Goal: Information Seeking & Learning: Check status

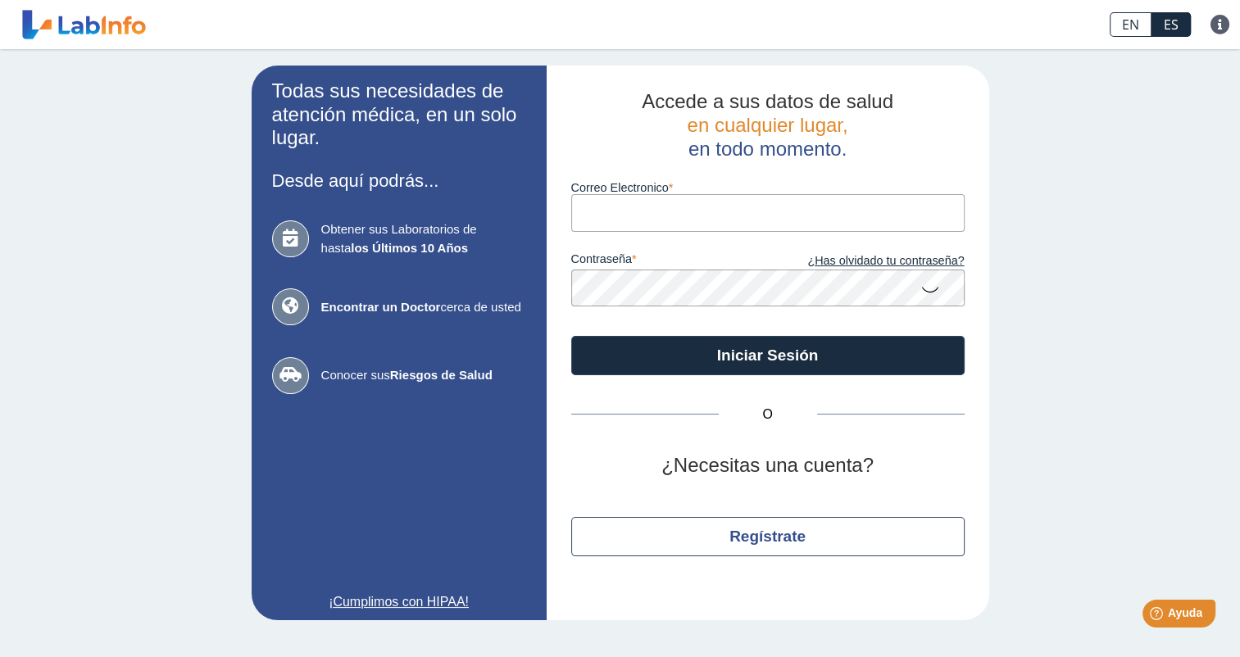
type input "[EMAIL_ADDRESS][DOMAIN_NAME]"
click at [925, 291] on icon at bounding box center [930, 289] width 20 height 32
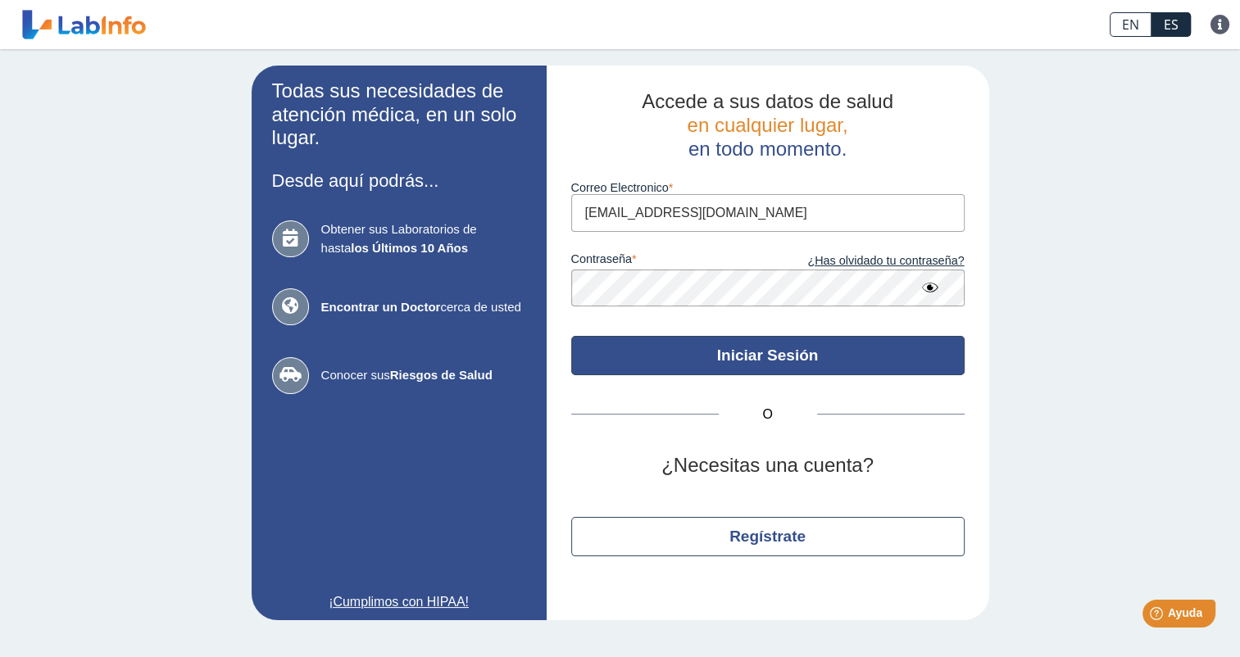
click at [760, 358] on button "Iniciar Sesión" at bounding box center [767, 355] width 393 height 39
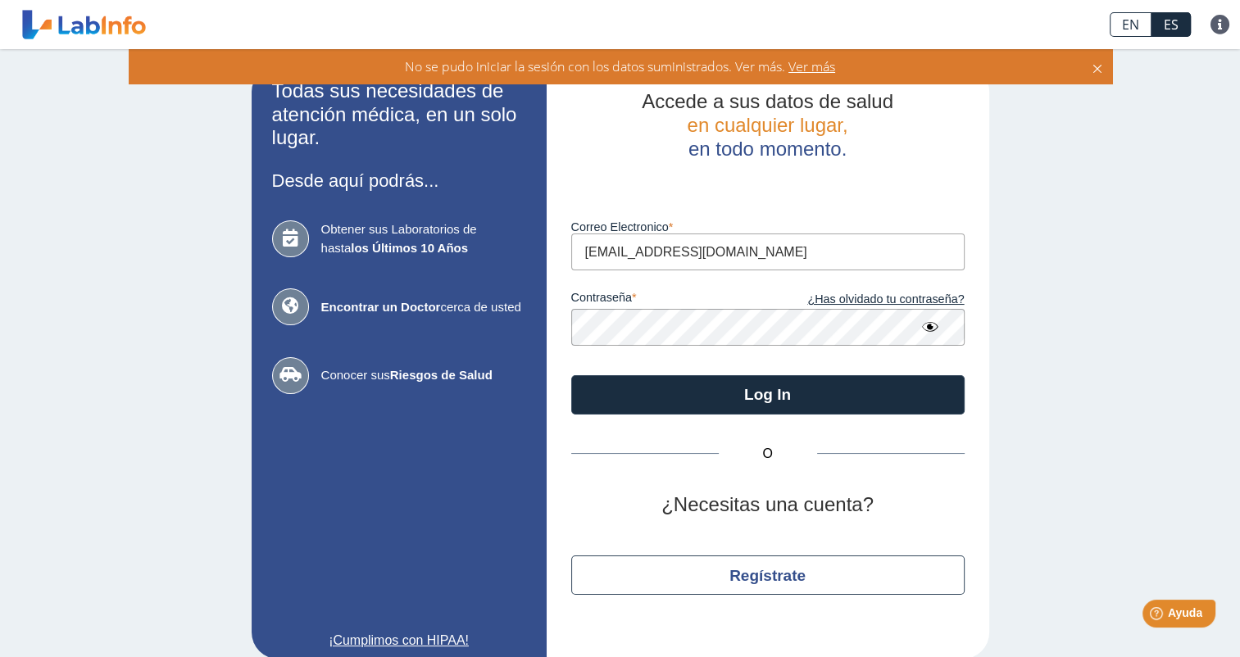
click at [885, 290] on div "contraseña ¿Has olvidado tu contraseña?" at bounding box center [767, 307] width 393 height 75
click at [882, 300] on link "¿Has olvidado tu contraseña?" at bounding box center [866, 300] width 197 height 18
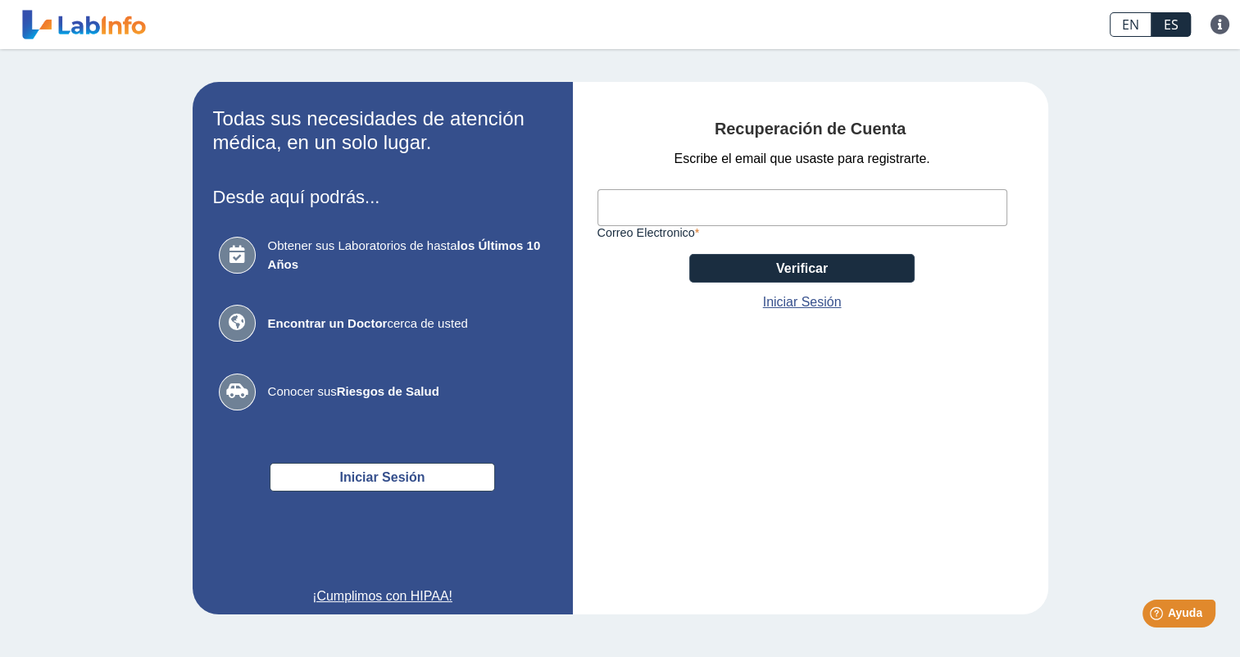
click at [668, 215] on input "Correo Electronico" at bounding box center [802, 207] width 410 height 37
type input "[PERSON_NAME][EMAIL_ADDRESS][DOMAIN_NAME]"
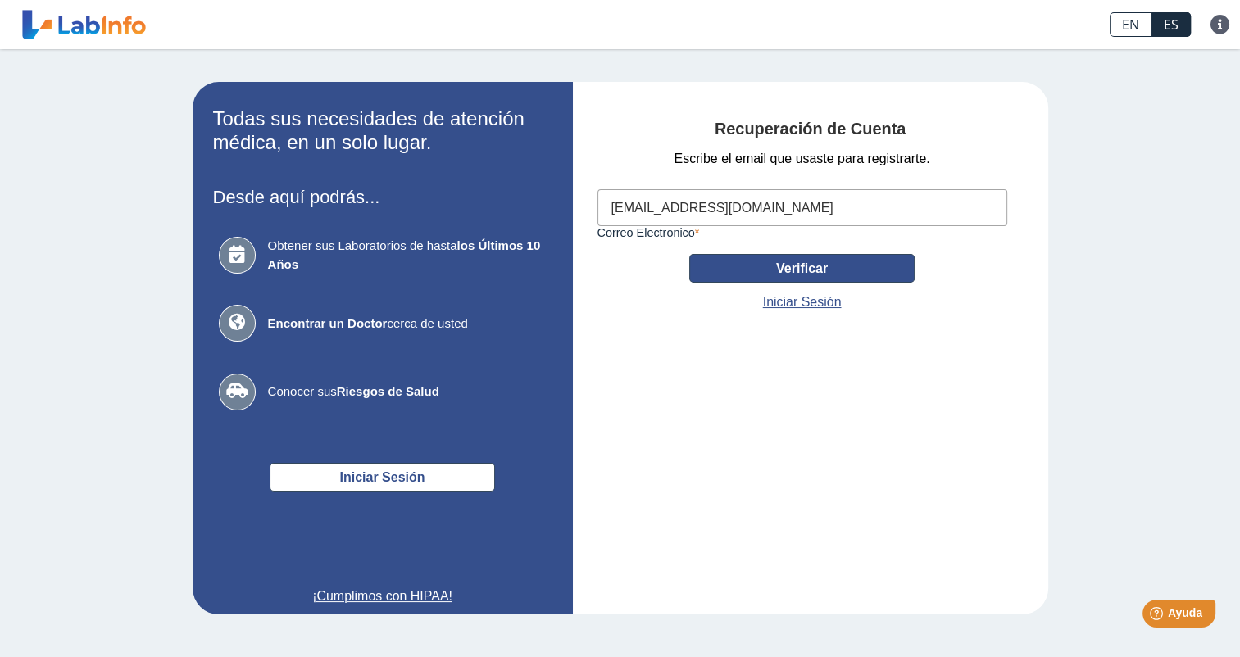
click at [839, 270] on button "Verificar" at bounding box center [801, 268] width 225 height 29
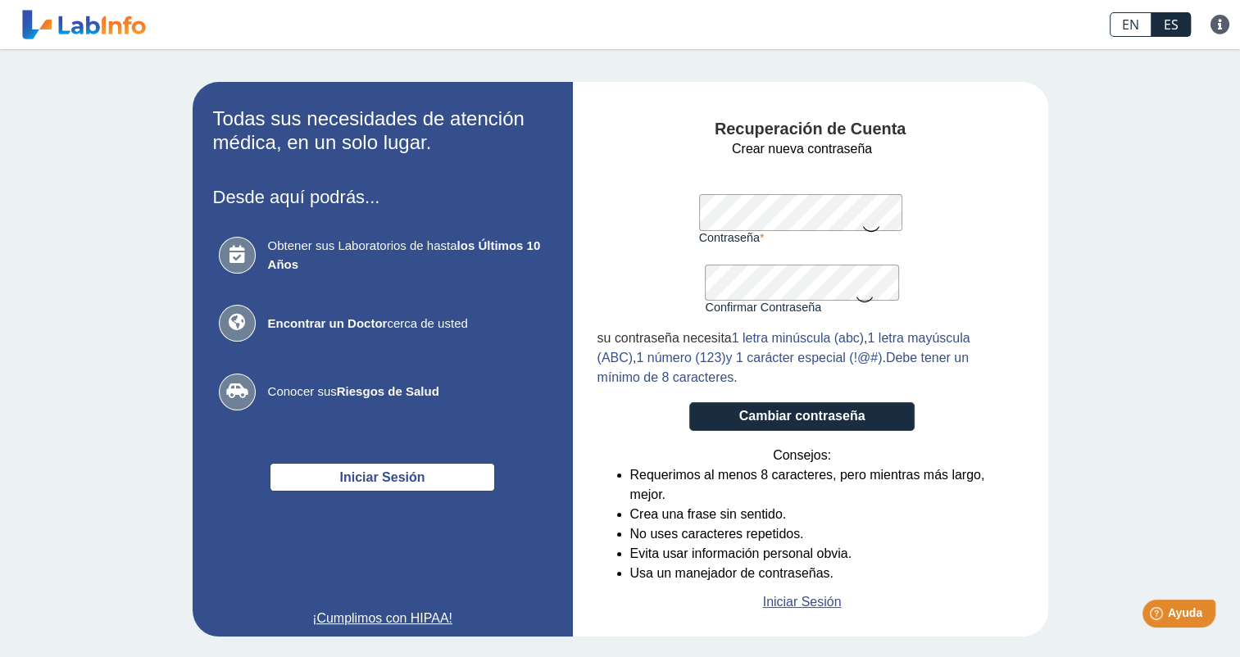
click at [973, 195] on form "Crear nueva contraseña Contraseña Una contraseña válida es requerida Confirmar …" at bounding box center [802, 375] width 410 height 473
click at [862, 229] on icon at bounding box center [870, 228] width 20 height 32
drag, startPoint x: 1234, startPoint y: 505, endPoint x: 792, endPoint y: 415, distance: 450.7
click at [792, 415] on button "Cambiar contraseña" at bounding box center [801, 416] width 225 height 29
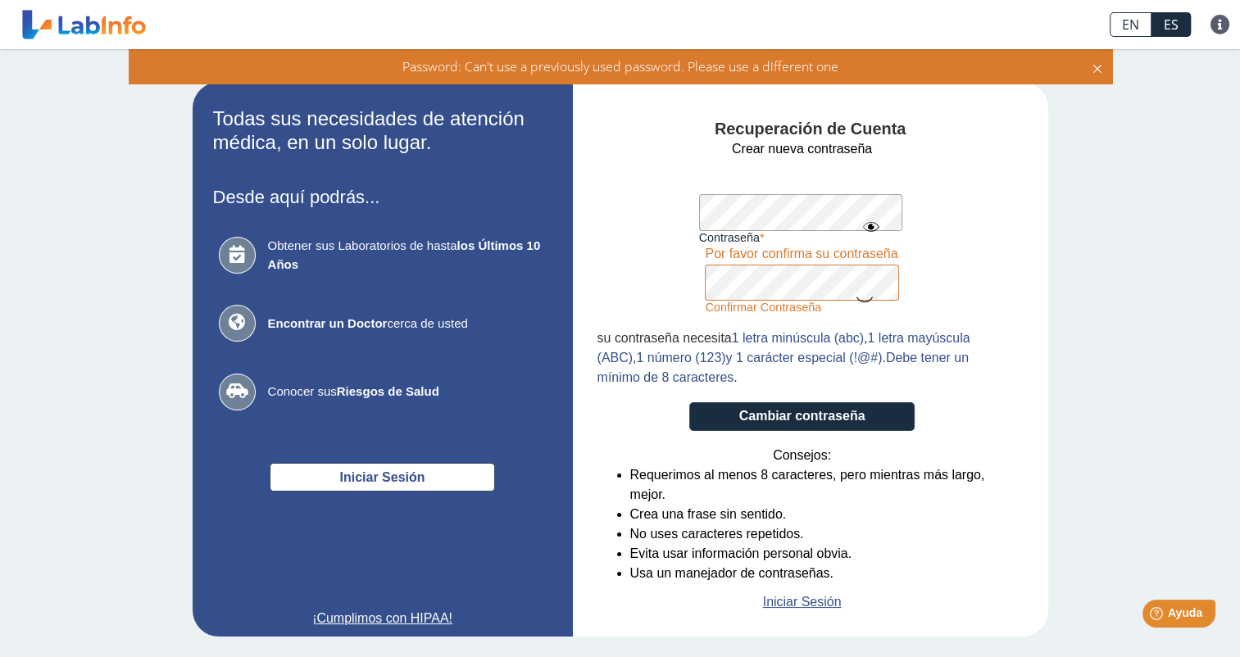
click at [1013, 208] on div "Recuperación de Cuenta Crear nueva contraseña Contraseña Una contraseña válida …" at bounding box center [810, 366] width 426 height 492
click at [859, 301] on icon at bounding box center [865, 299] width 20 height 32
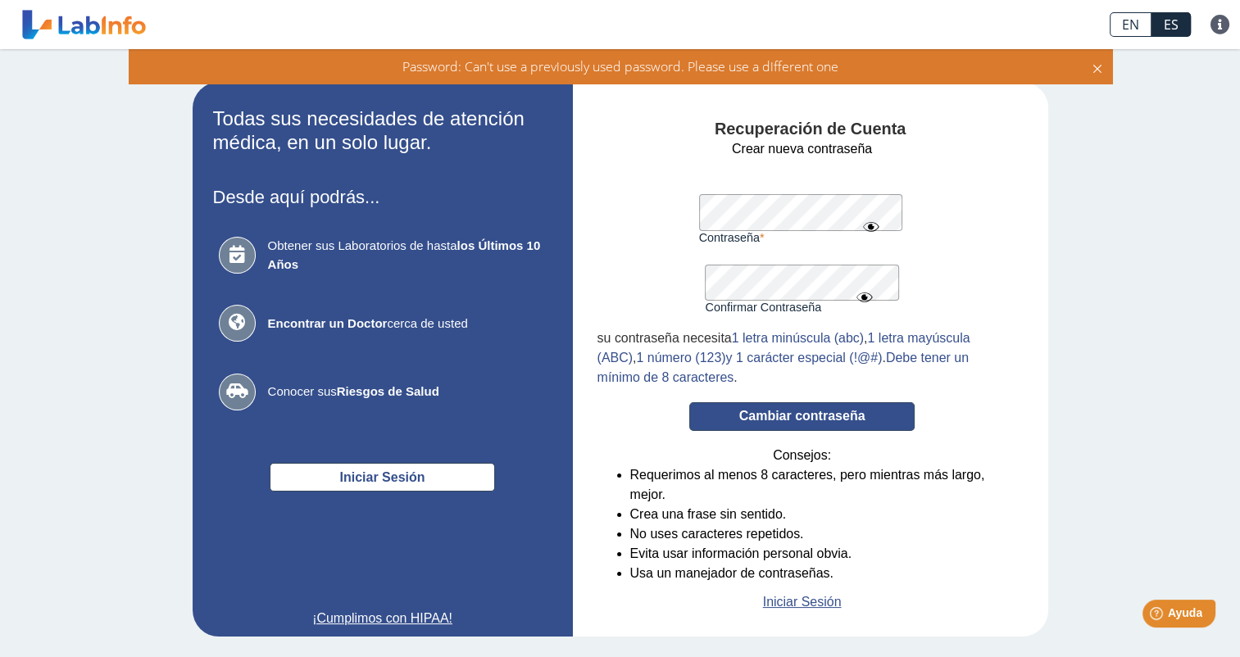
click at [785, 421] on button "Cambiar contraseña" at bounding box center [801, 416] width 225 height 29
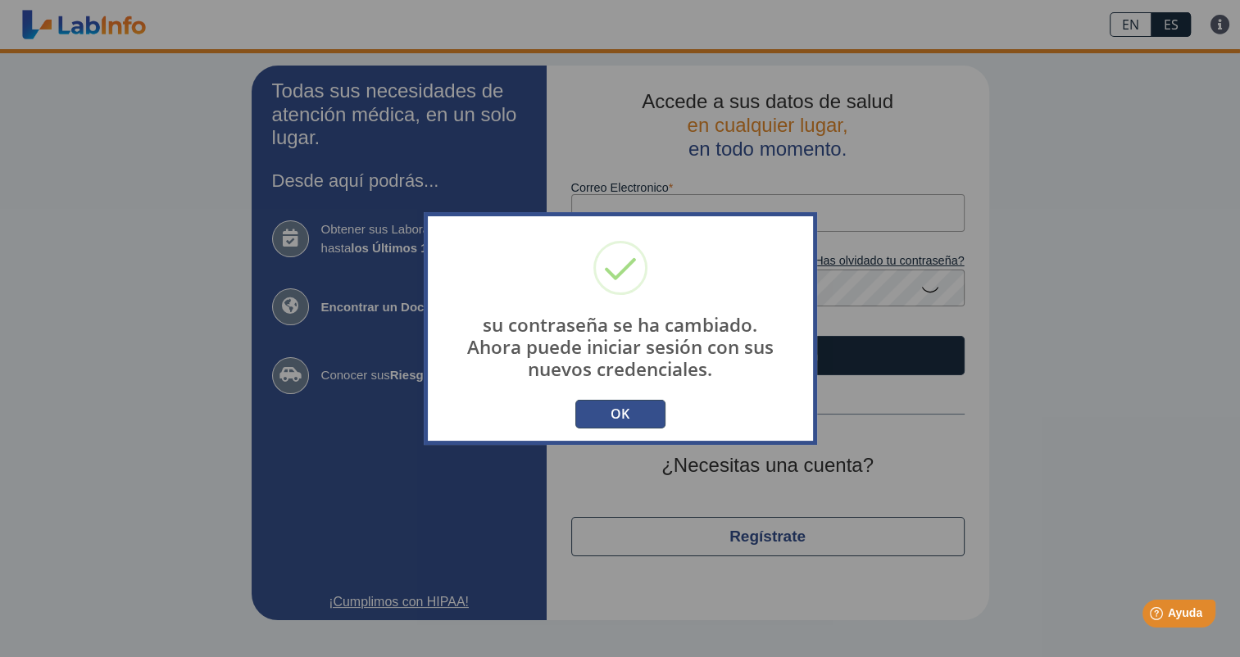
type input "[PERSON_NAME][EMAIL_ADDRESS][DOMAIN_NAME]"
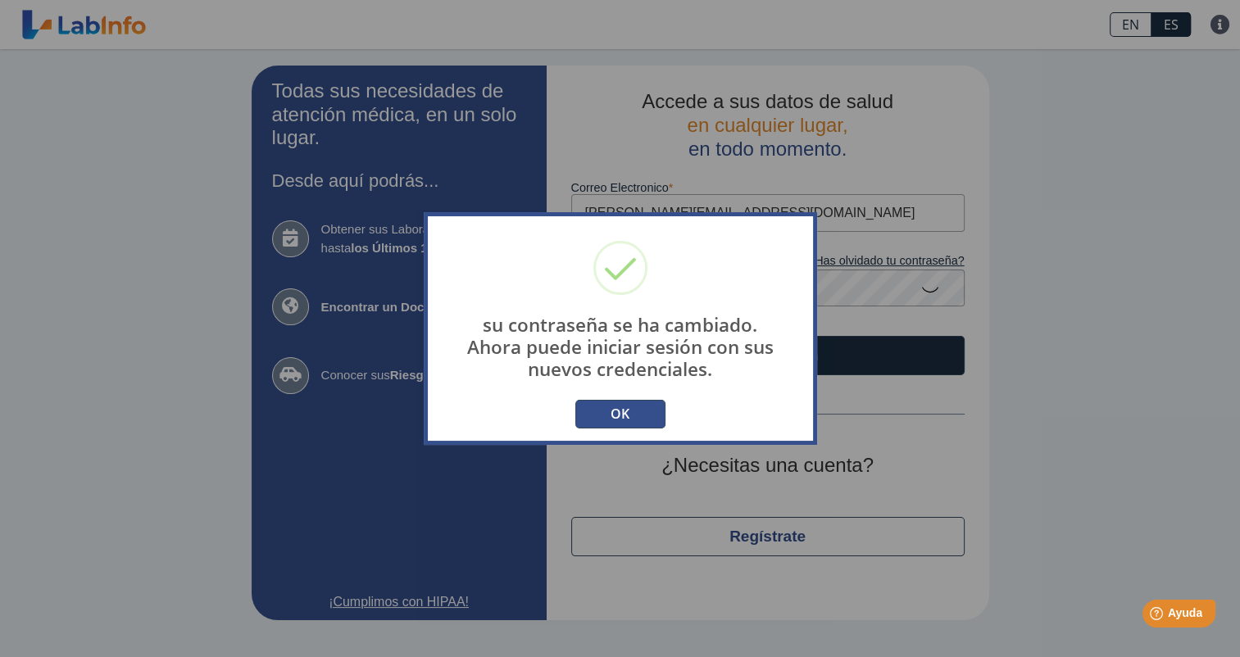
click at [629, 411] on button "OK" at bounding box center [620, 414] width 90 height 29
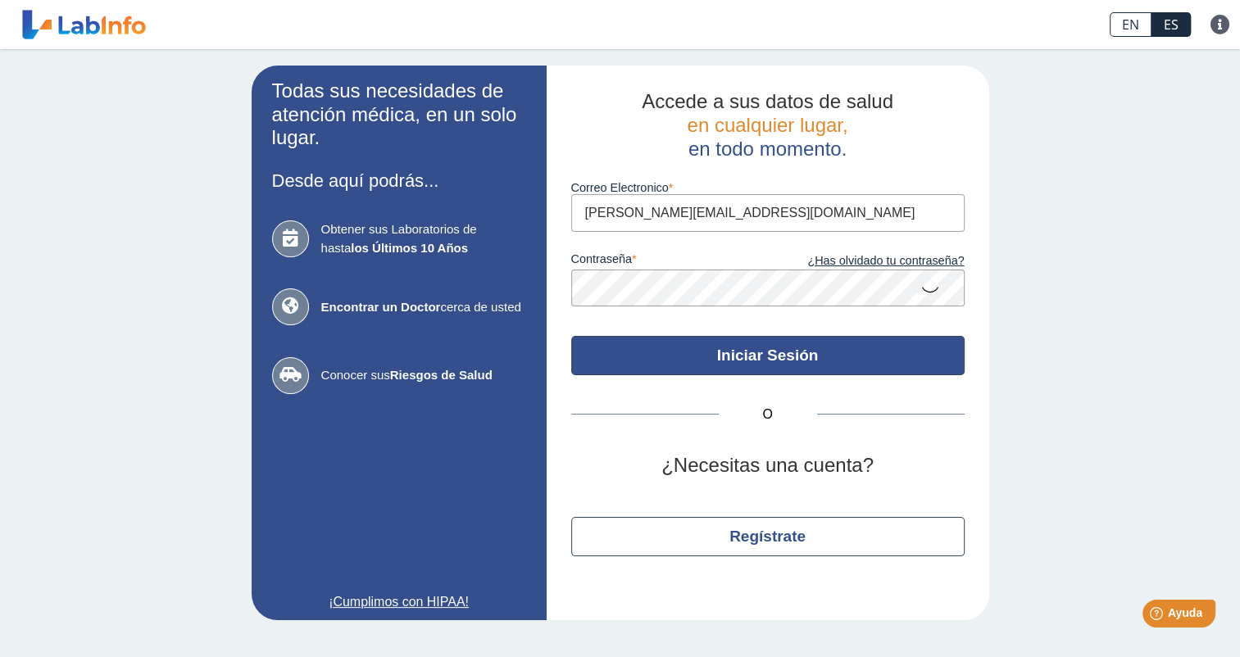
click at [748, 352] on button "Iniciar Sesión" at bounding box center [767, 355] width 393 height 39
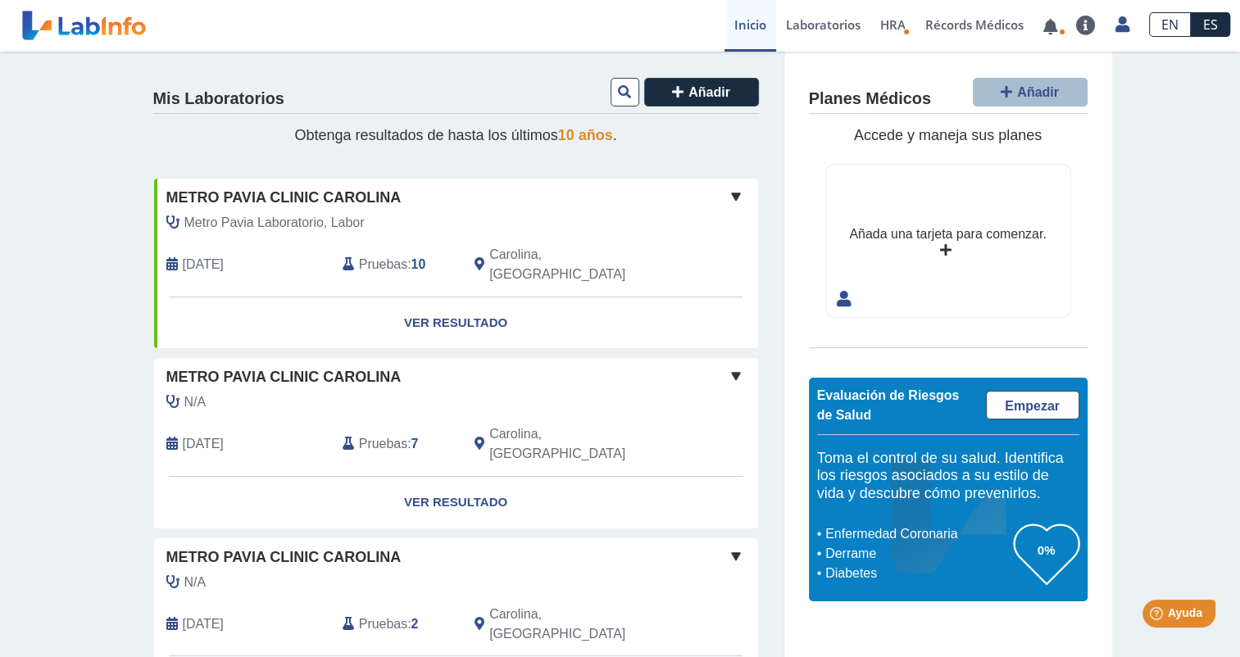
click at [366, 255] on span "Pruebas" at bounding box center [383, 265] width 48 height 20
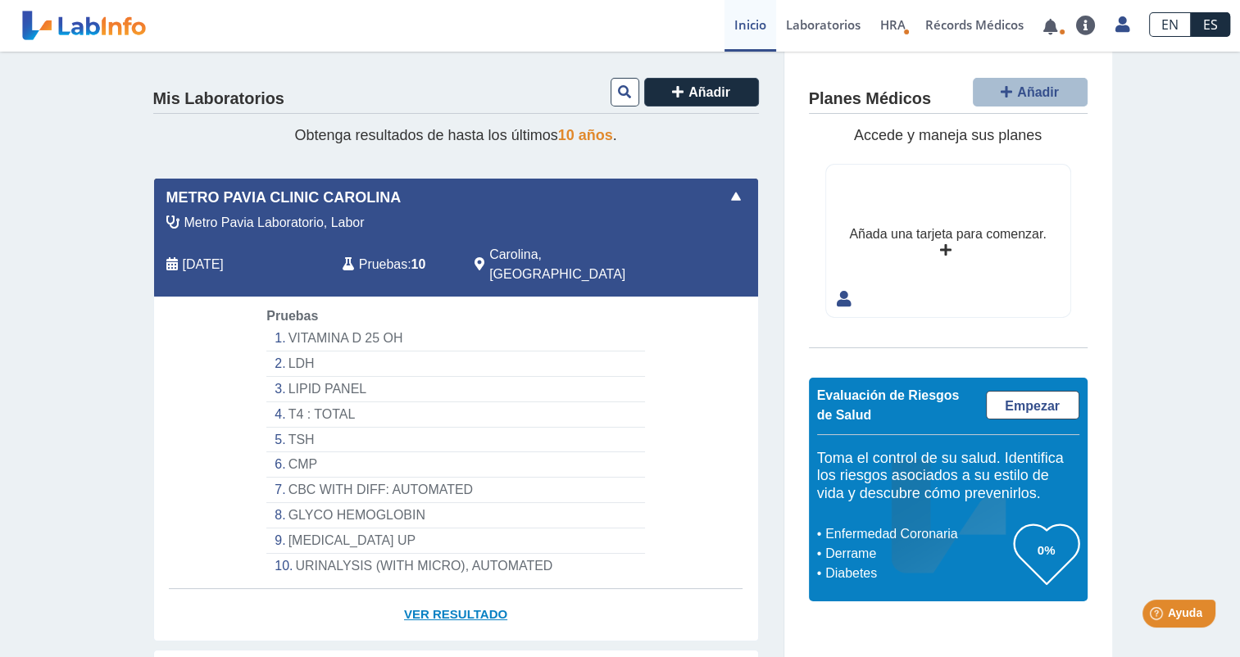
click at [436, 589] on link "Ver Resultado" at bounding box center [456, 615] width 604 height 52
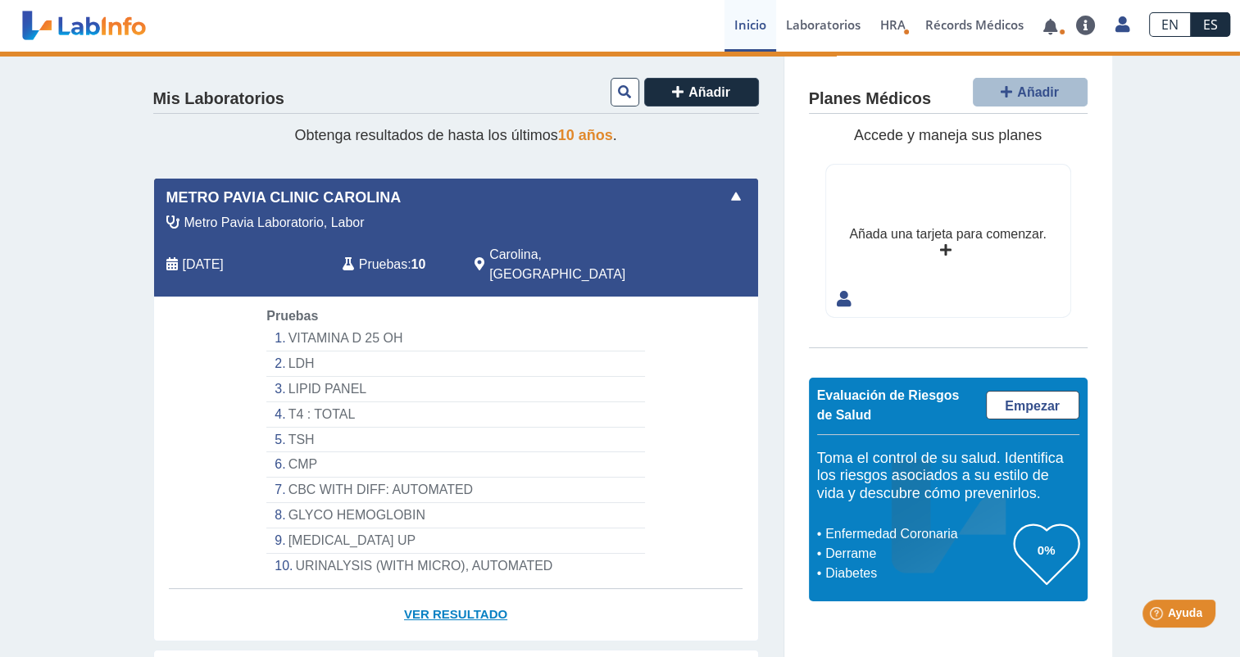
click at [415, 589] on link "Ver Resultado" at bounding box center [456, 615] width 604 height 52
click at [343, 326] on li "VITAMINA D 25 OH" at bounding box center [455, 338] width 378 height 25
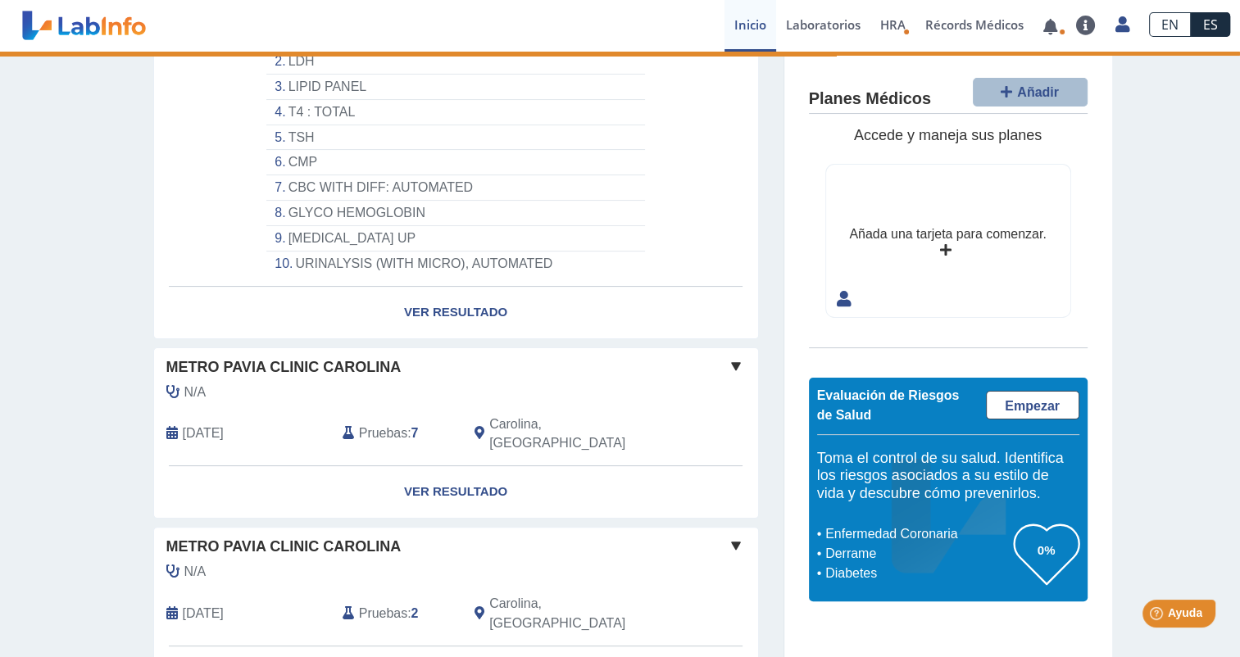
scroll to position [142, 0]
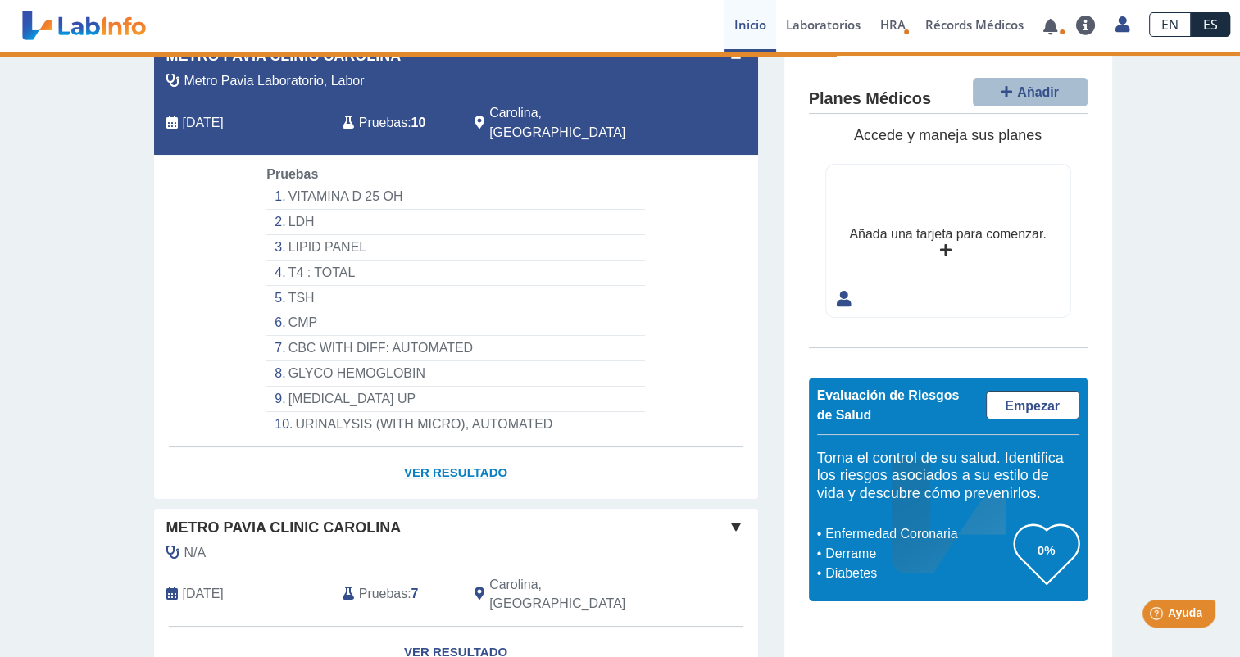
click at [447, 447] on link "Ver Resultado" at bounding box center [456, 473] width 604 height 52
click at [438, 450] on link "Ver Resultado" at bounding box center [456, 473] width 604 height 52
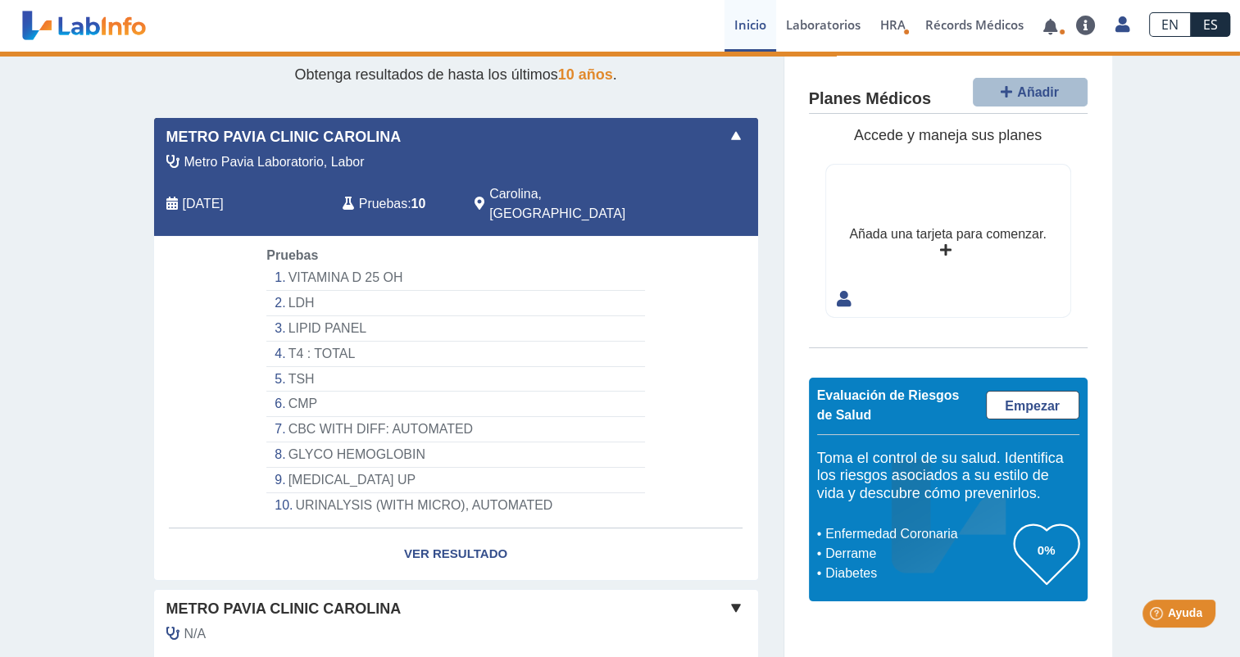
scroll to position [0, 0]
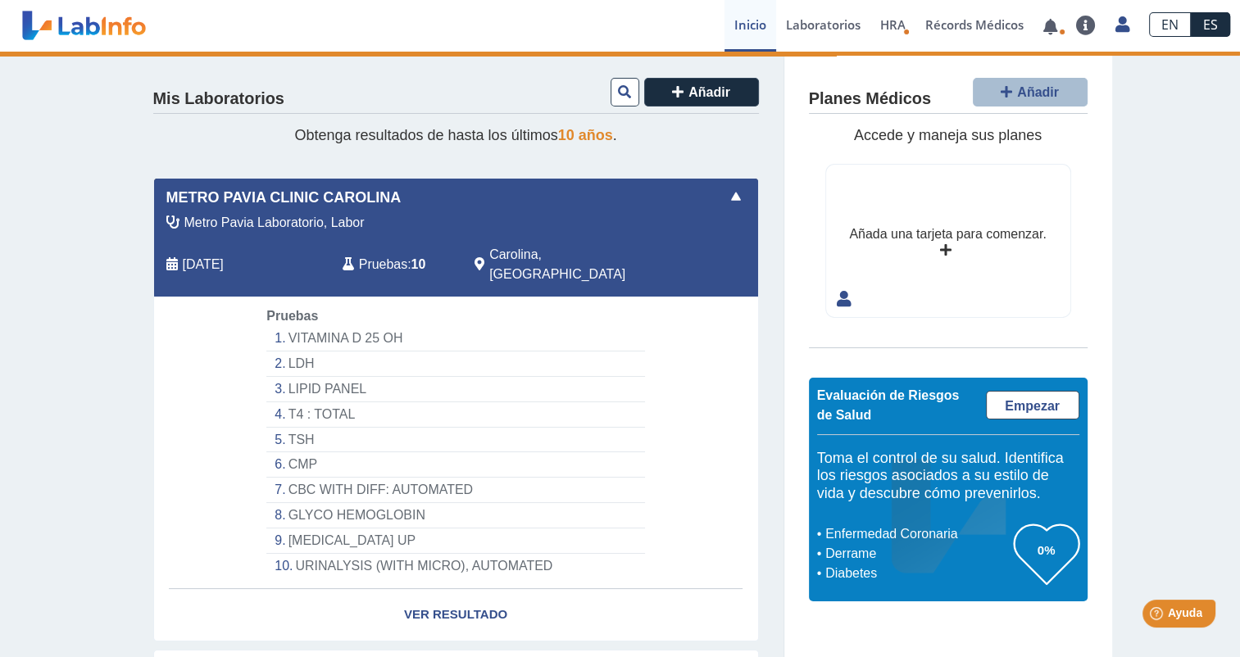
click at [224, 255] on span "[DATE]" at bounding box center [203, 265] width 41 height 20
click at [397, 255] on span "Pruebas" at bounding box center [383, 265] width 48 height 20
click at [347, 326] on li "VITAMINA D 25 OH" at bounding box center [455, 338] width 378 height 25
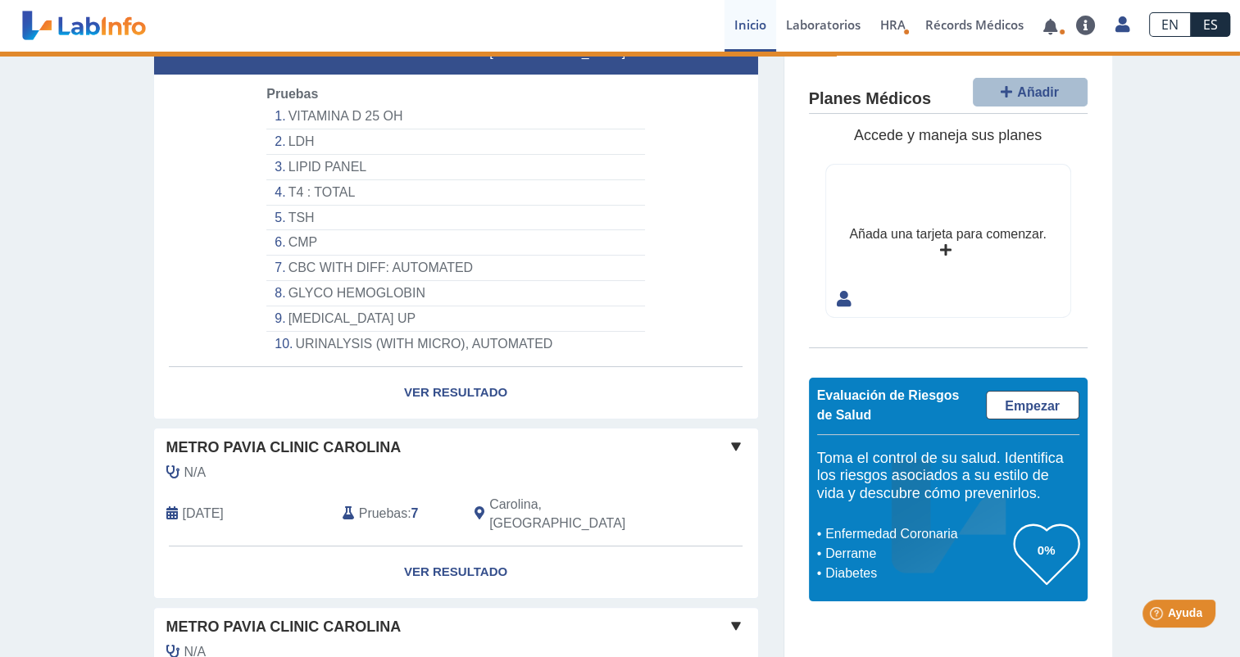
scroll to position [227, 0]
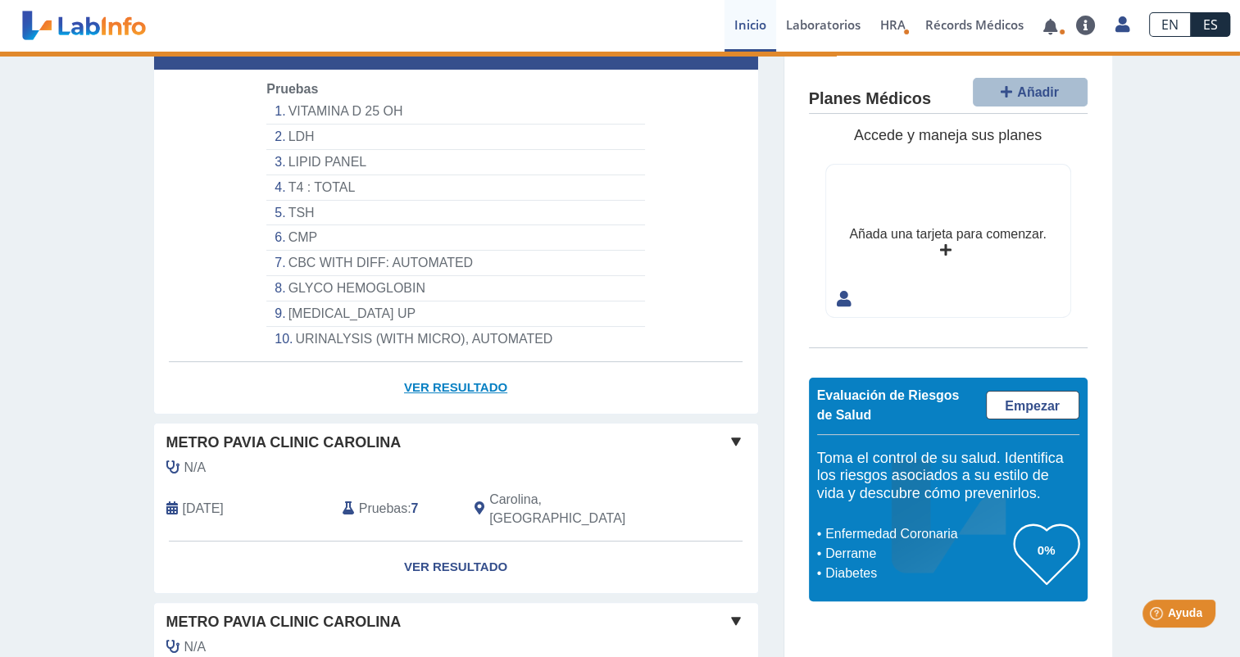
click at [445, 362] on link "Ver Resultado" at bounding box center [456, 388] width 604 height 52
click at [438, 362] on link "Ver Resultado" at bounding box center [456, 388] width 604 height 52
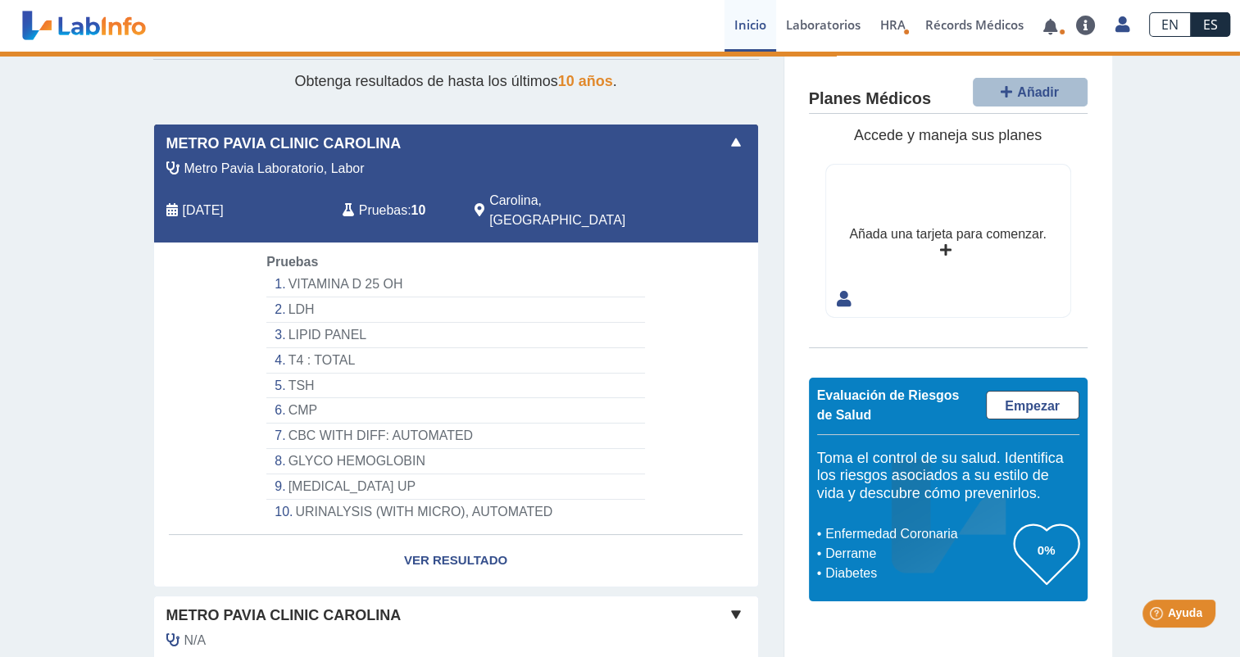
scroll to position [37, 0]
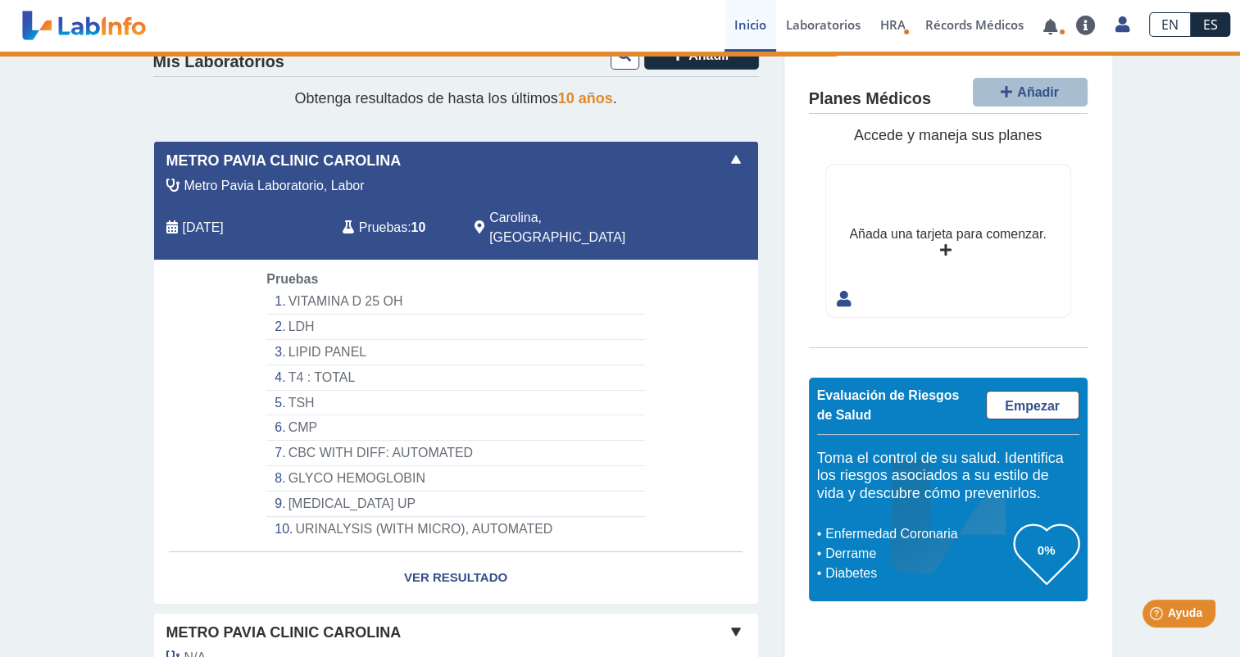
click at [324, 289] on li "VITAMINA D 25 OH" at bounding box center [455, 301] width 378 height 25
click at [289, 315] on li "LDH" at bounding box center [455, 327] width 378 height 25
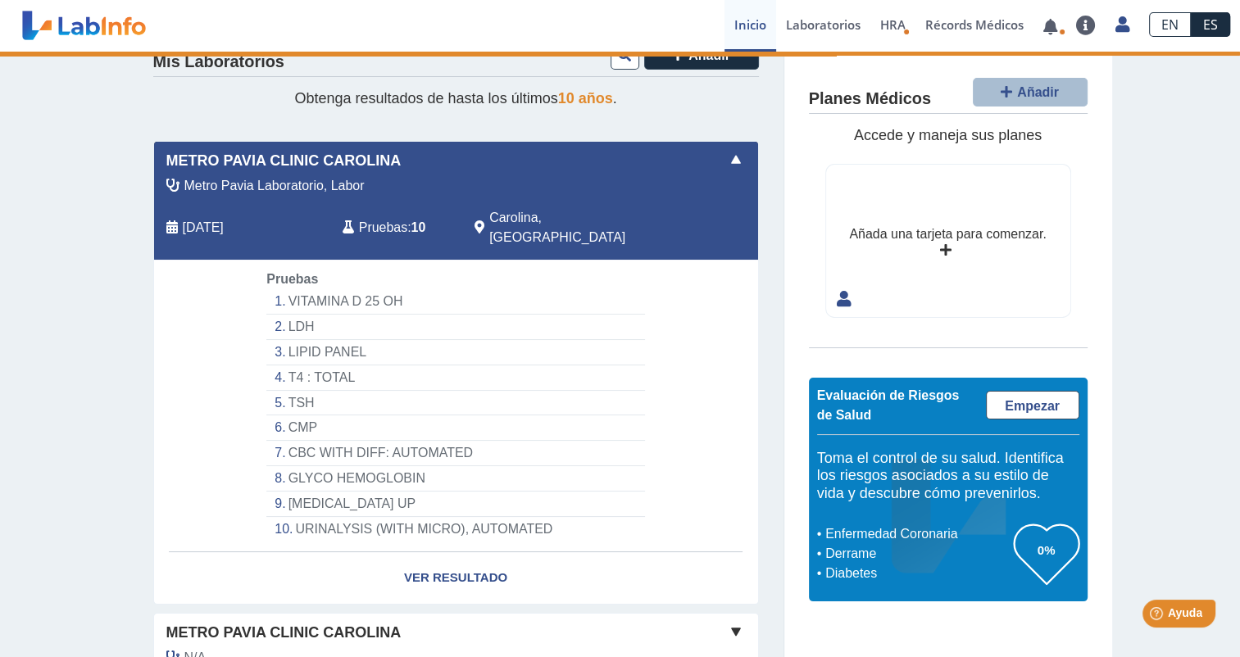
click at [331, 289] on li "VITAMINA D 25 OH" at bounding box center [455, 301] width 378 height 25
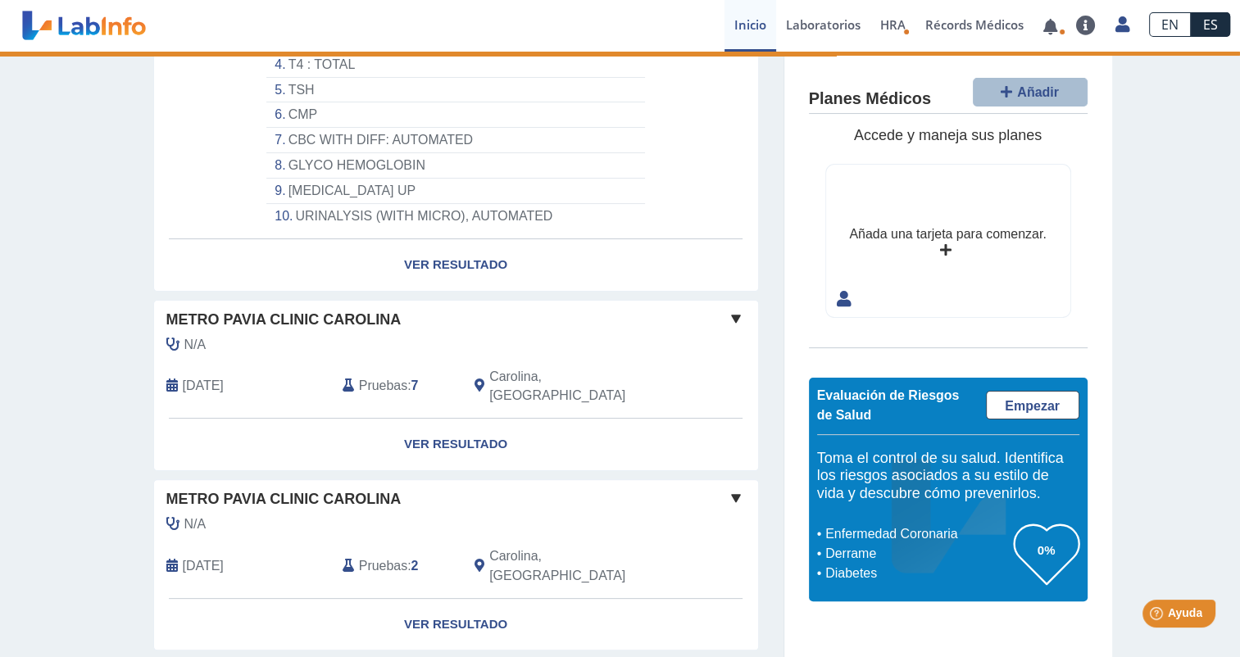
scroll to position [364, 0]
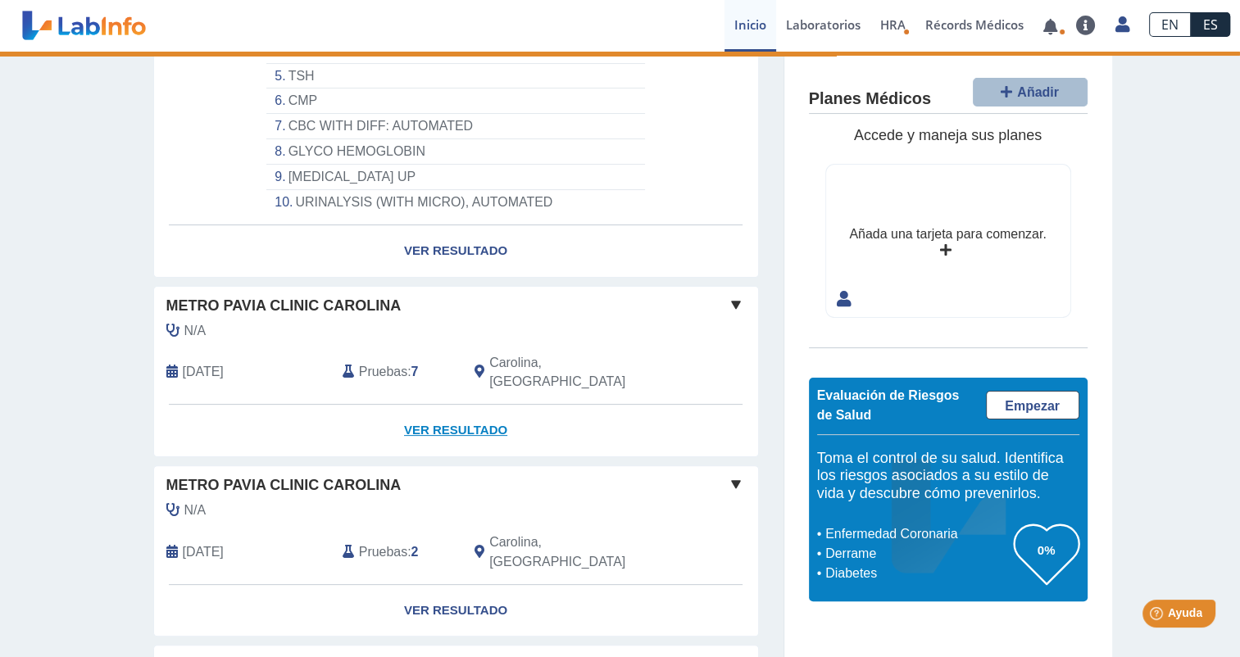
click at [447, 405] on link "Ver Resultado" at bounding box center [456, 431] width 604 height 52
click at [439, 405] on link "Ver Resultado" at bounding box center [456, 431] width 604 height 52
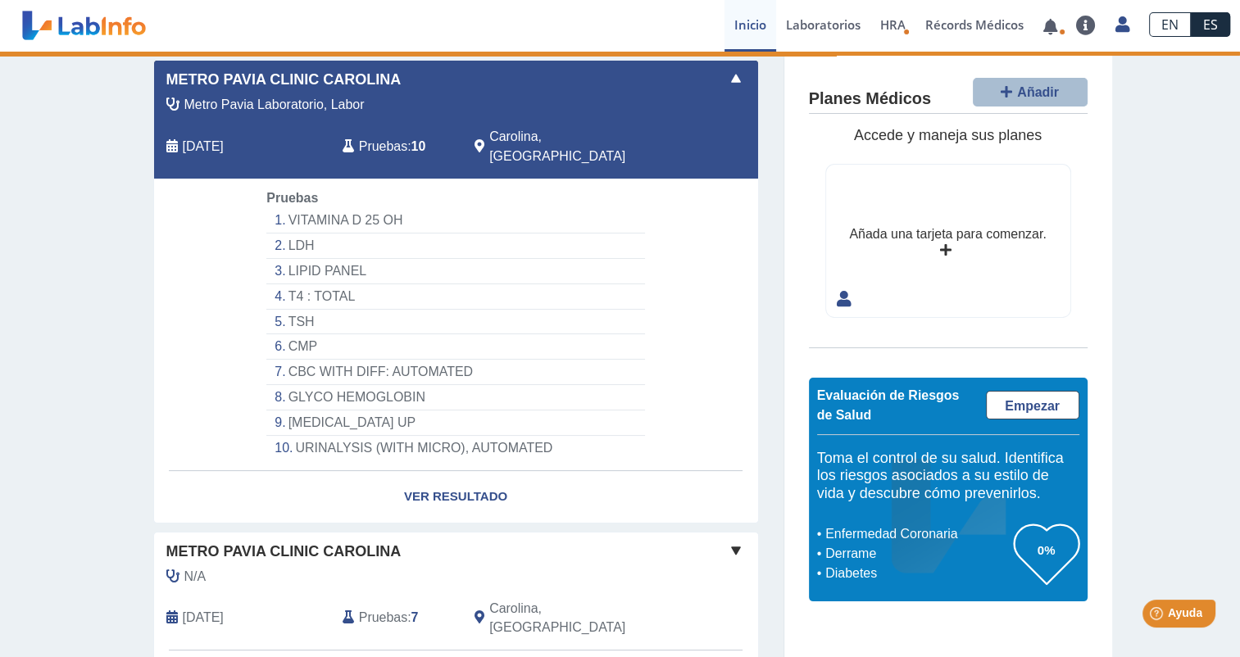
scroll to position [110, 0]
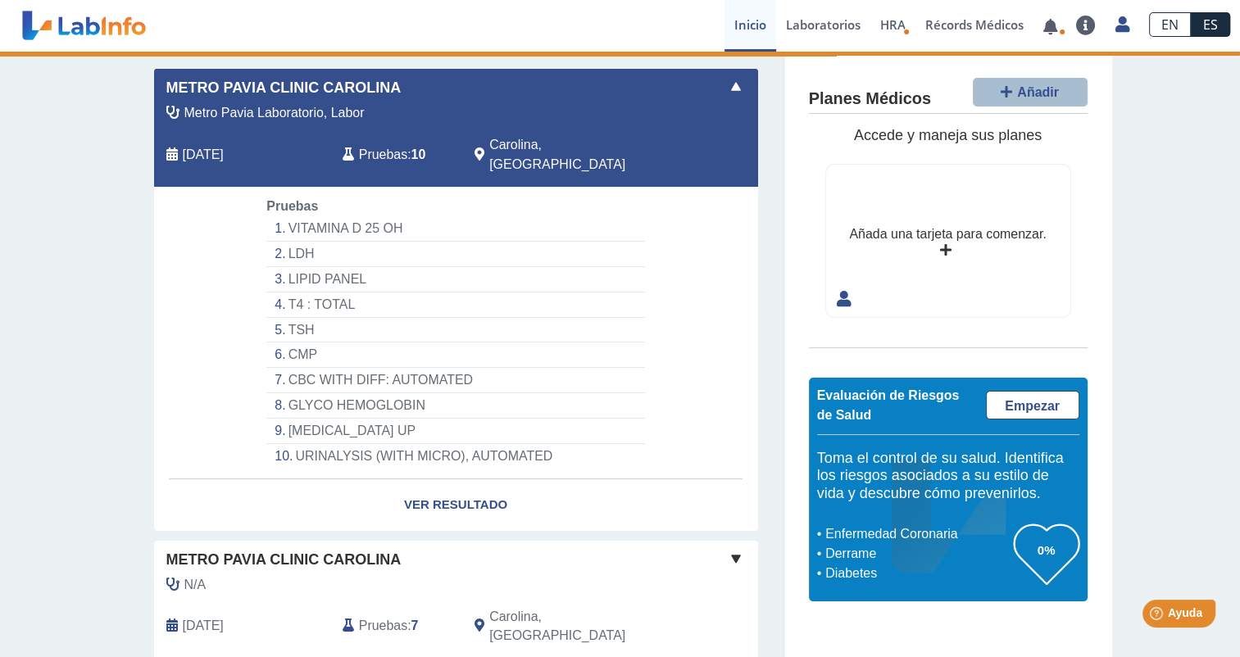
click at [726, 84] on span at bounding box center [736, 87] width 20 height 20
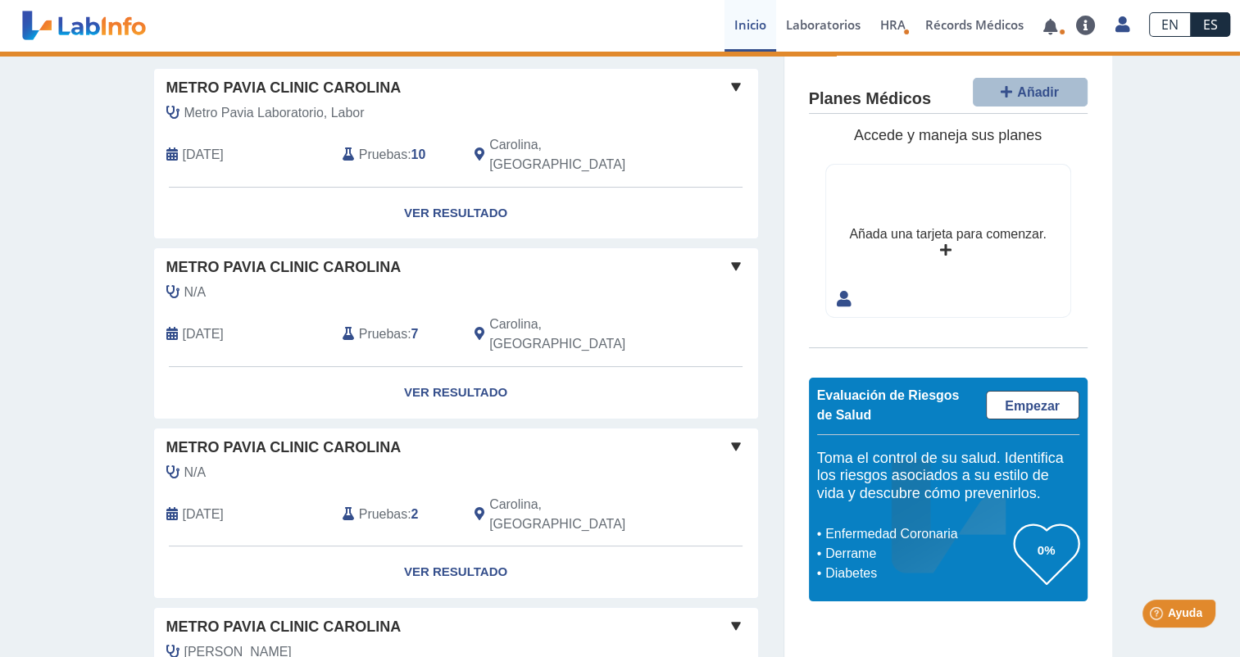
click at [397, 145] on span "Pruebas" at bounding box center [383, 155] width 48 height 20
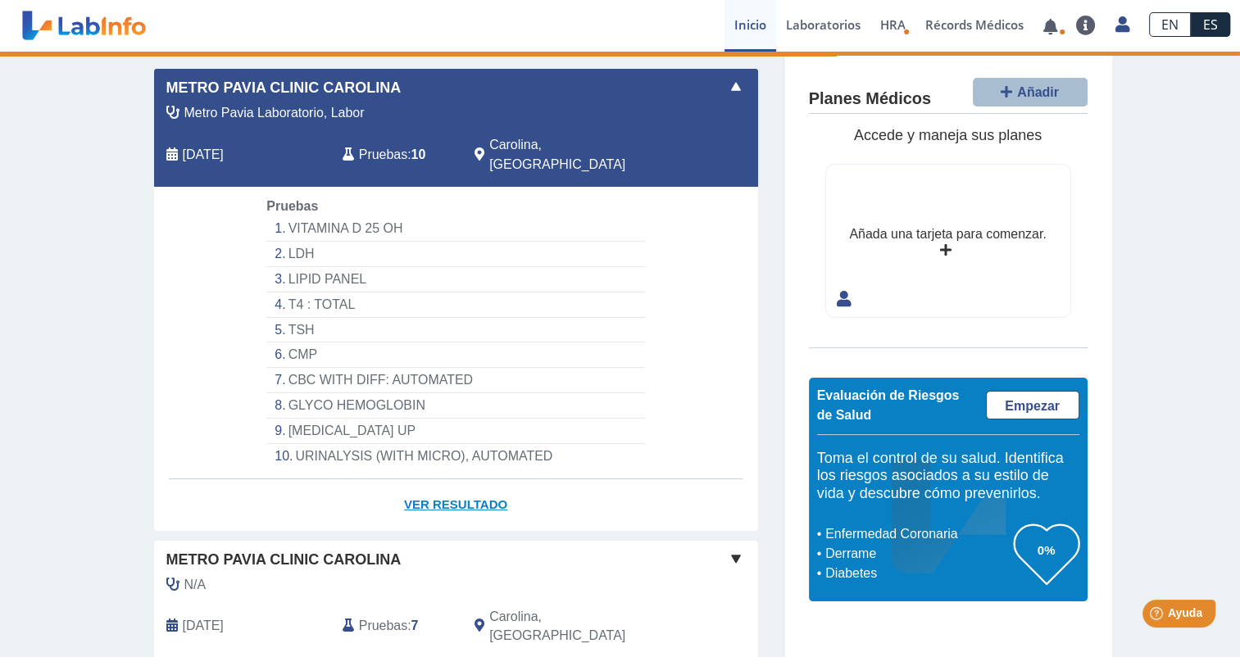
click at [436, 480] on link "Ver Resultado" at bounding box center [456, 505] width 604 height 52
click at [308, 216] on li "VITAMINA D 25 OH" at bounding box center [455, 228] width 378 height 25
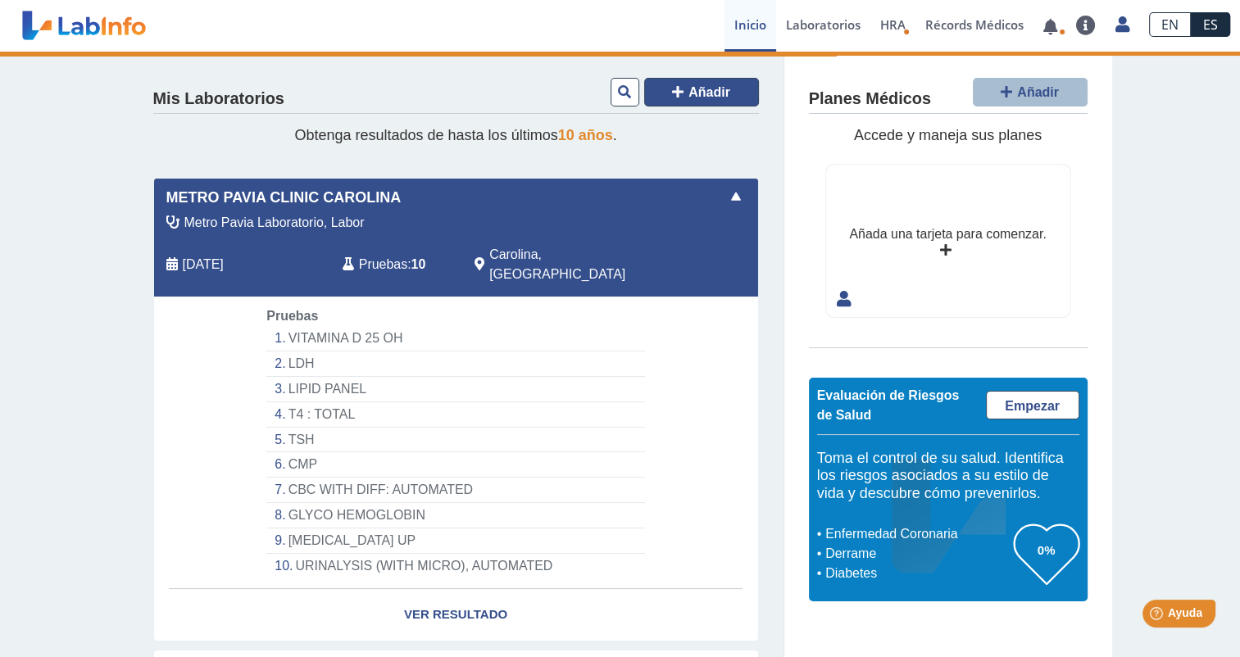
click at [688, 92] on span "Añadir" at bounding box center [709, 92] width 42 height 14
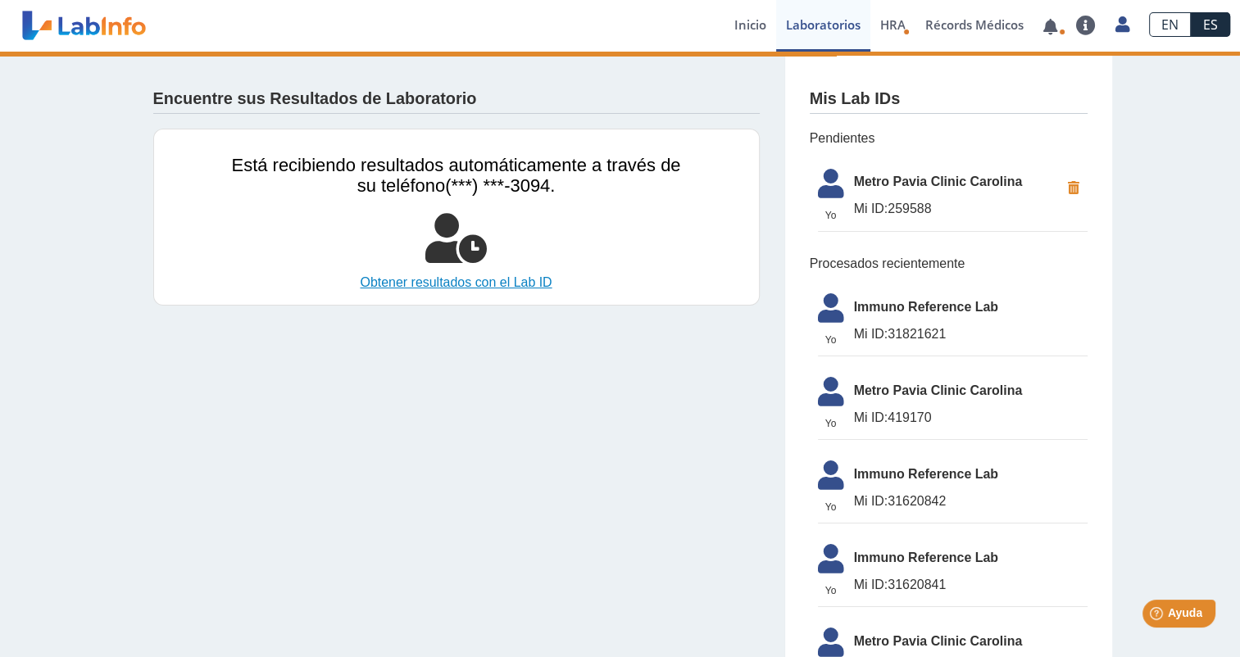
click at [432, 280] on link "Obtener resultados con el Lab ID" at bounding box center [456, 283] width 449 height 20
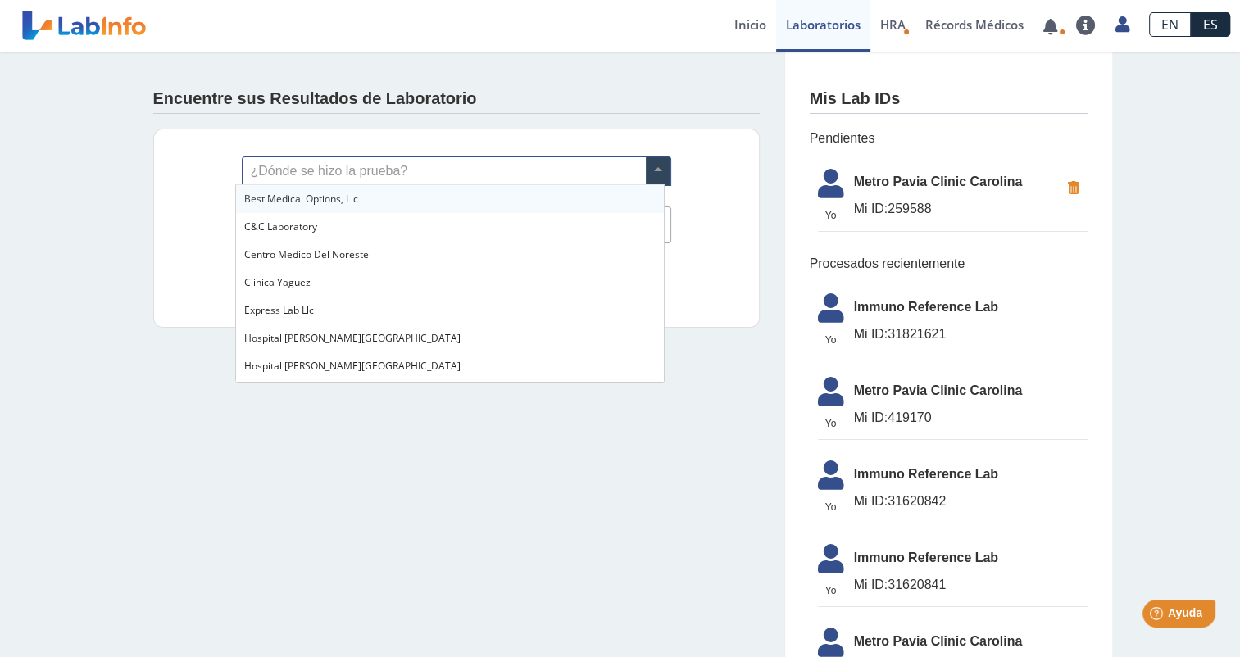
click at [646, 166] on span at bounding box center [658, 171] width 25 height 28
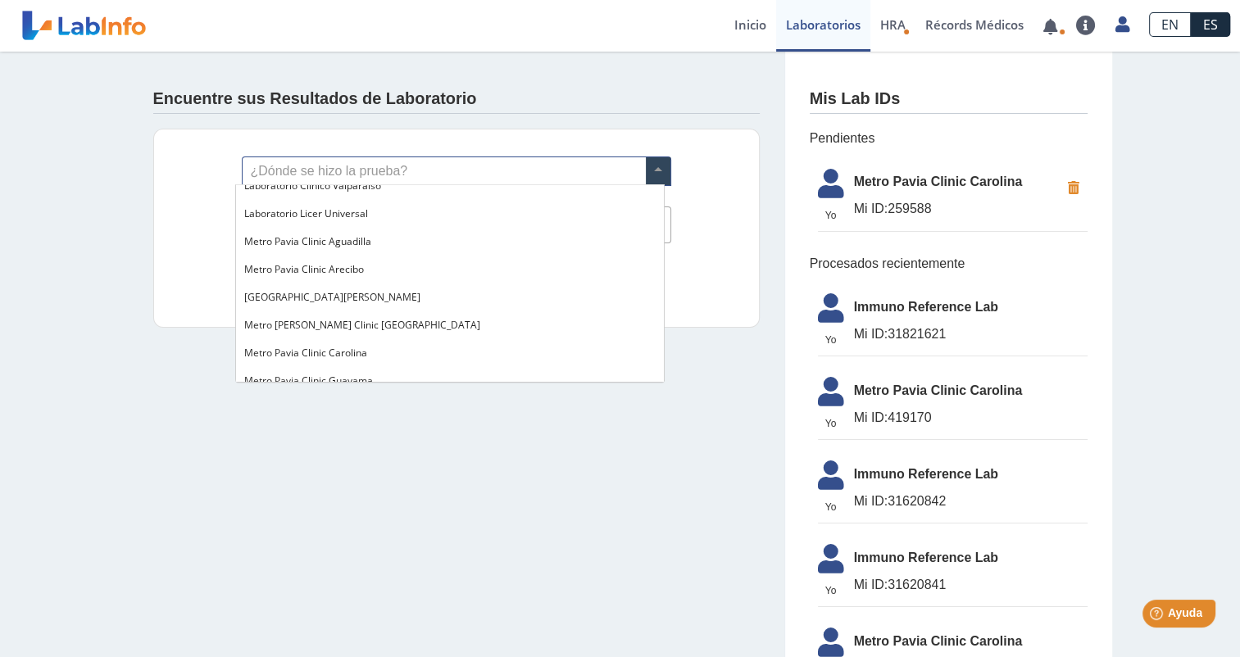
scroll to position [1081, 0]
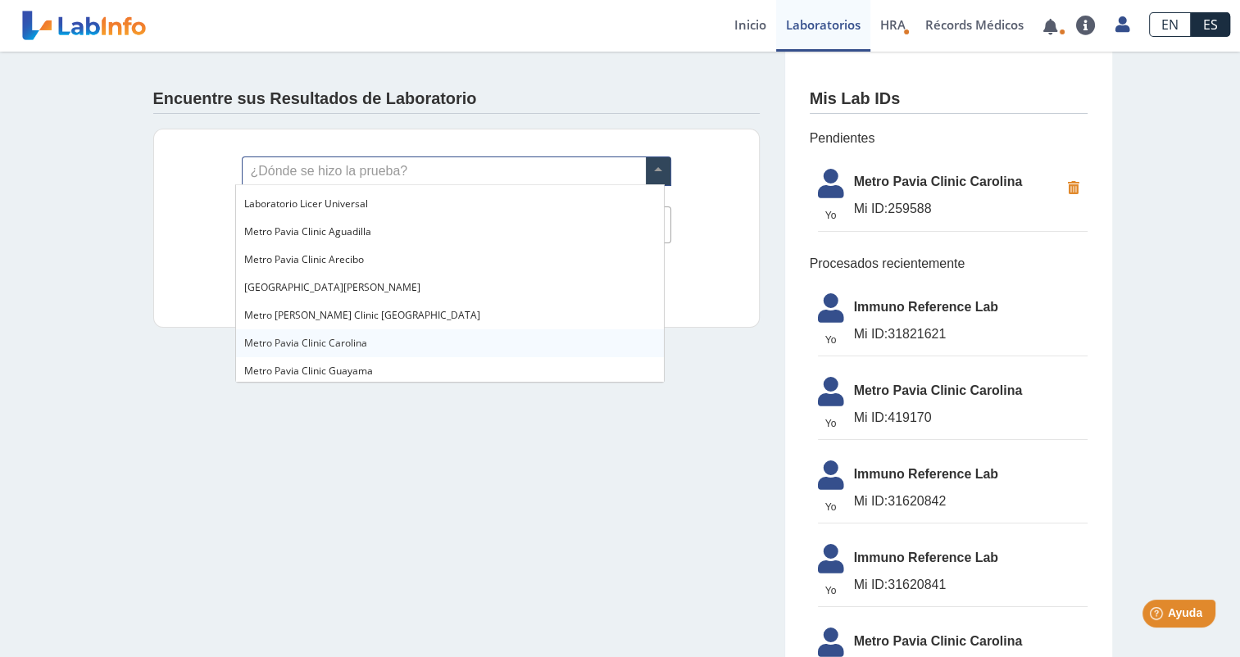
click at [360, 347] on span "Metro Pavia Clinic Carolina" at bounding box center [305, 343] width 123 height 14
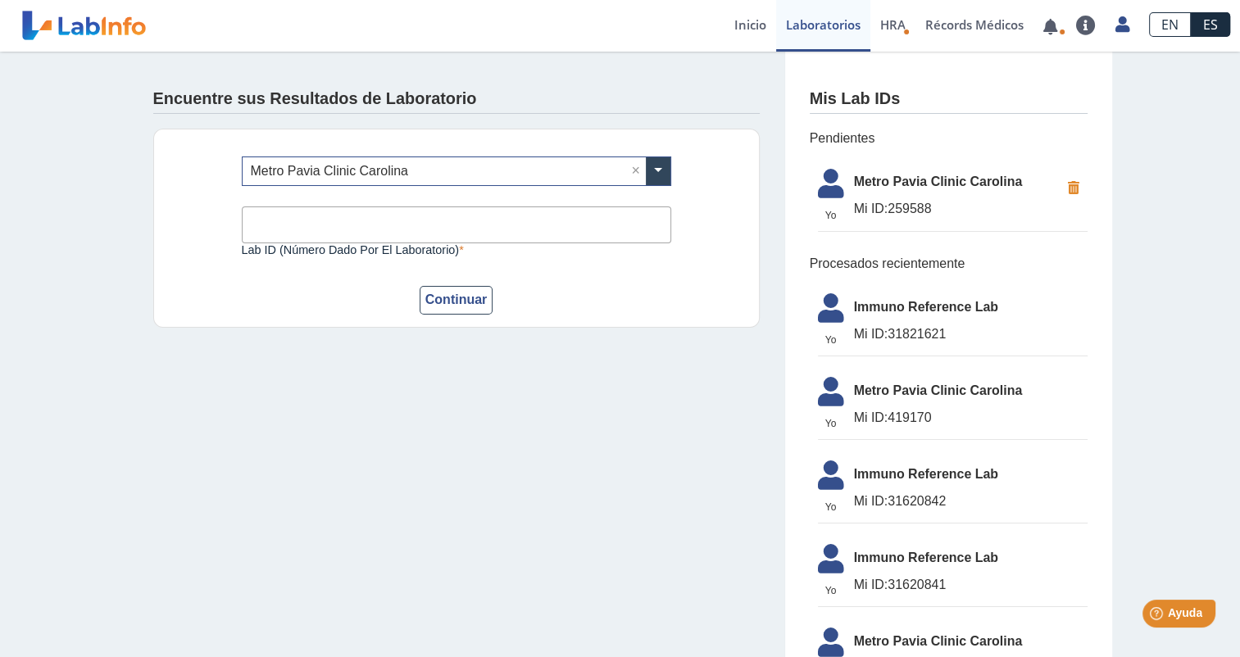
click at [287, 226] on input "Lab ID (número dado por el laboratorio)" at bounding box center [456, 224] width 429 height 37
click at [286, 224] on input "Lab ID (número dado por el laboratorio)" at bounding box center [456, 224] width 429 height 37
click at [864, 208] on span "Mi ID:" at bounding box center [871, 209] width 34 height 14
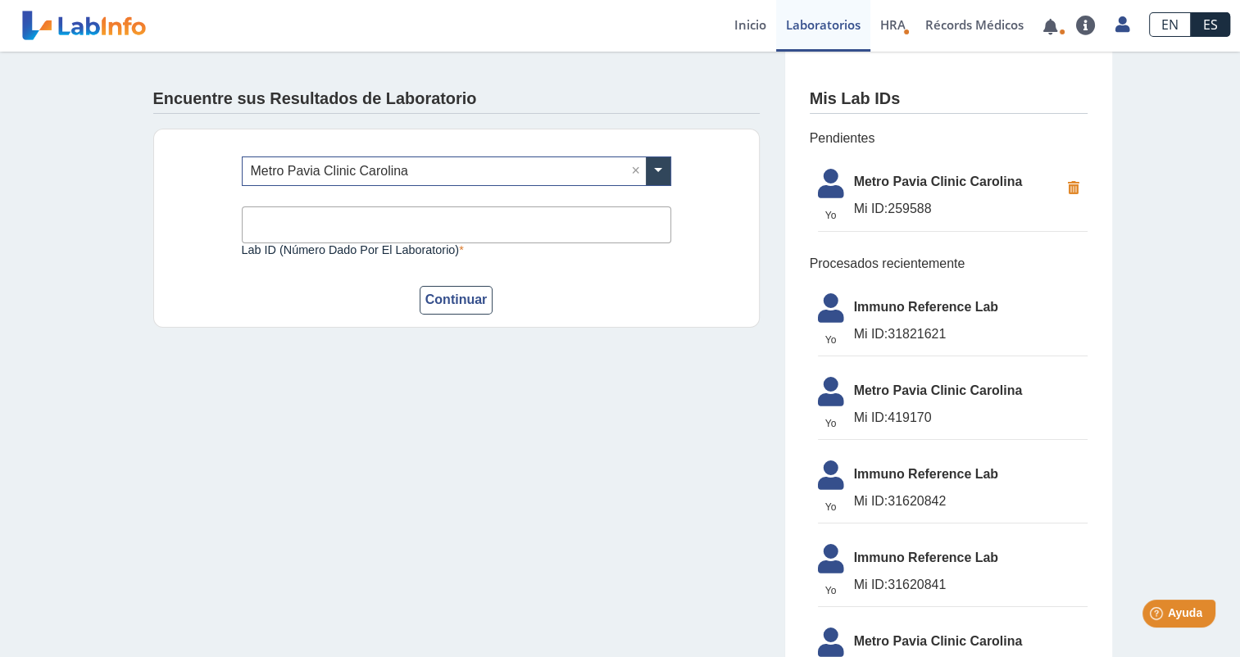
click at [864, 208] on span "Mi ID:" at bounding box center [871, 209] width 34 height 14
click at [825, 141] on span "Pendientes" at bounding box center [948, 139] width 278 height 20
click at [259, 221] on input "Lab ID (número dado por el laboratorio)" at bounding box center [456, 224] width 429 height 37
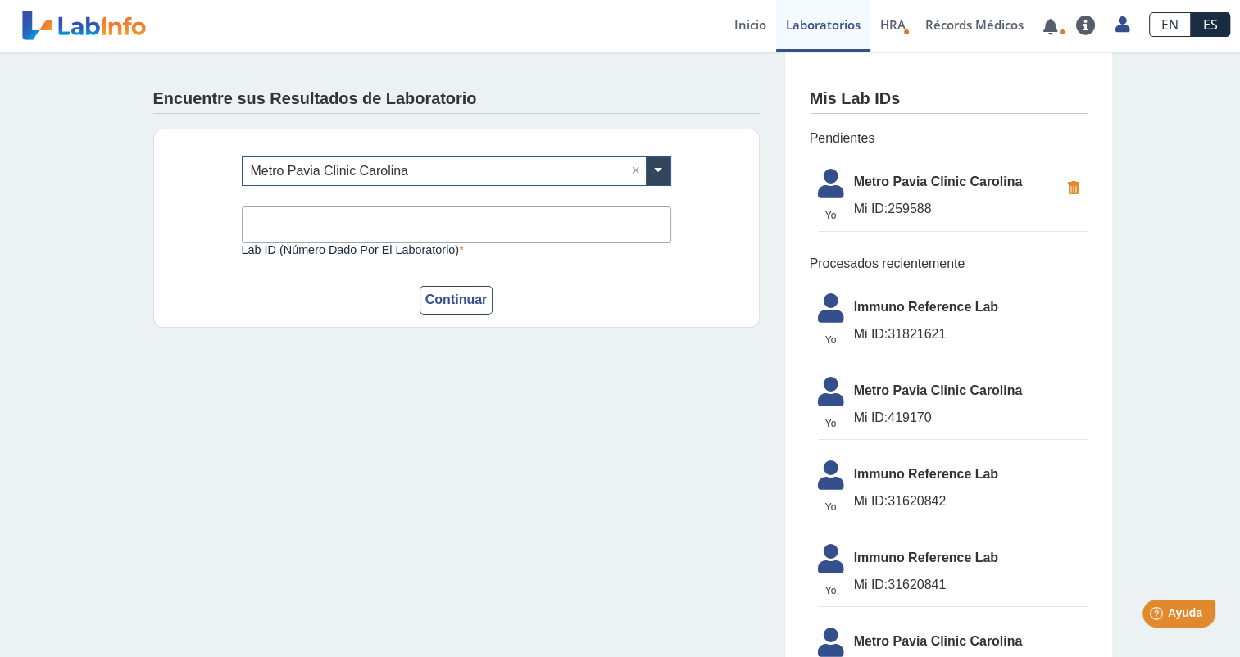
click at [301, 224] on input "Lab ID (número dado por el laboratorio)" at bounding box center [456, 224] width 429 height 37
type input "259588"
click at [456, 300] on button "Continuar" at bounding box center [456, 300] width 74 height 29
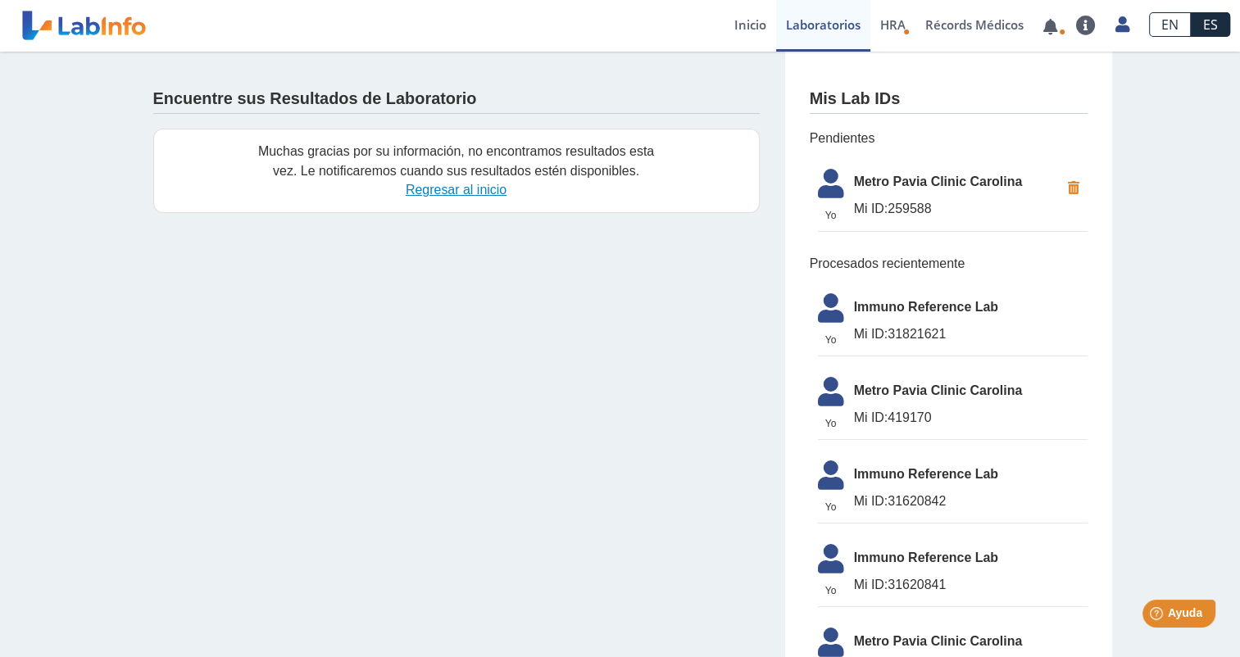
click at [442, 190] on link "Regresar al inicio" at bounding box center [456, 190] width 101 height 14
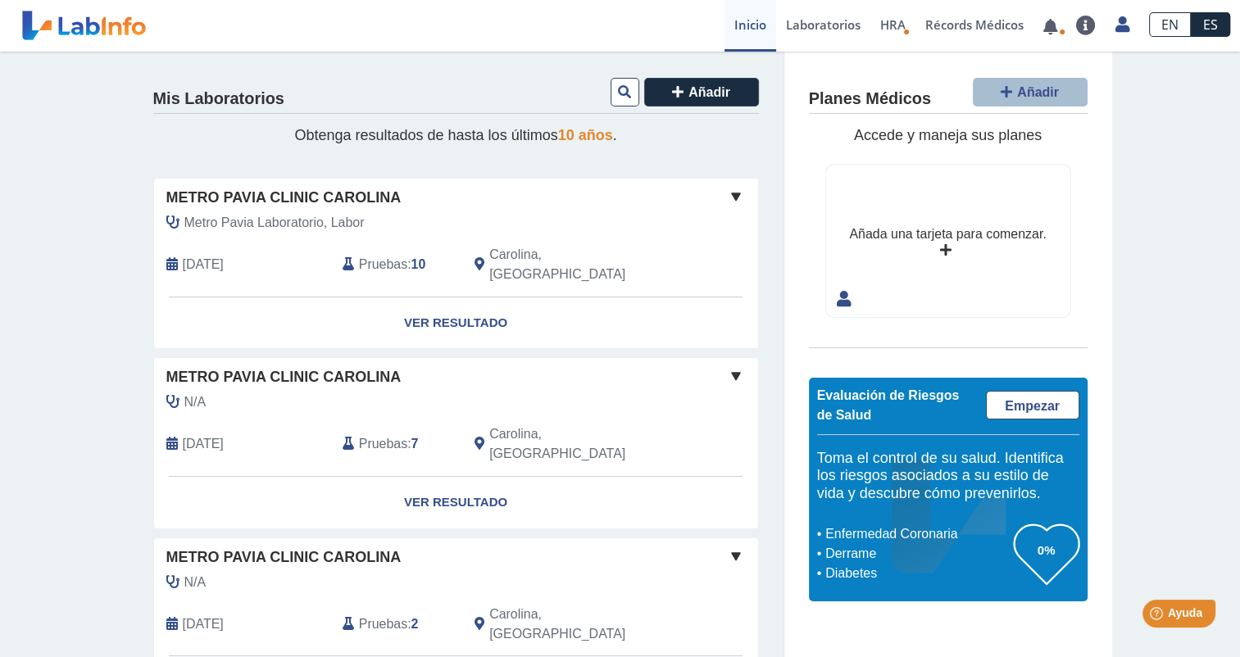
click at [183, 255] on span "[DATE]" at bounding box center [203, 265] width 41 height 20
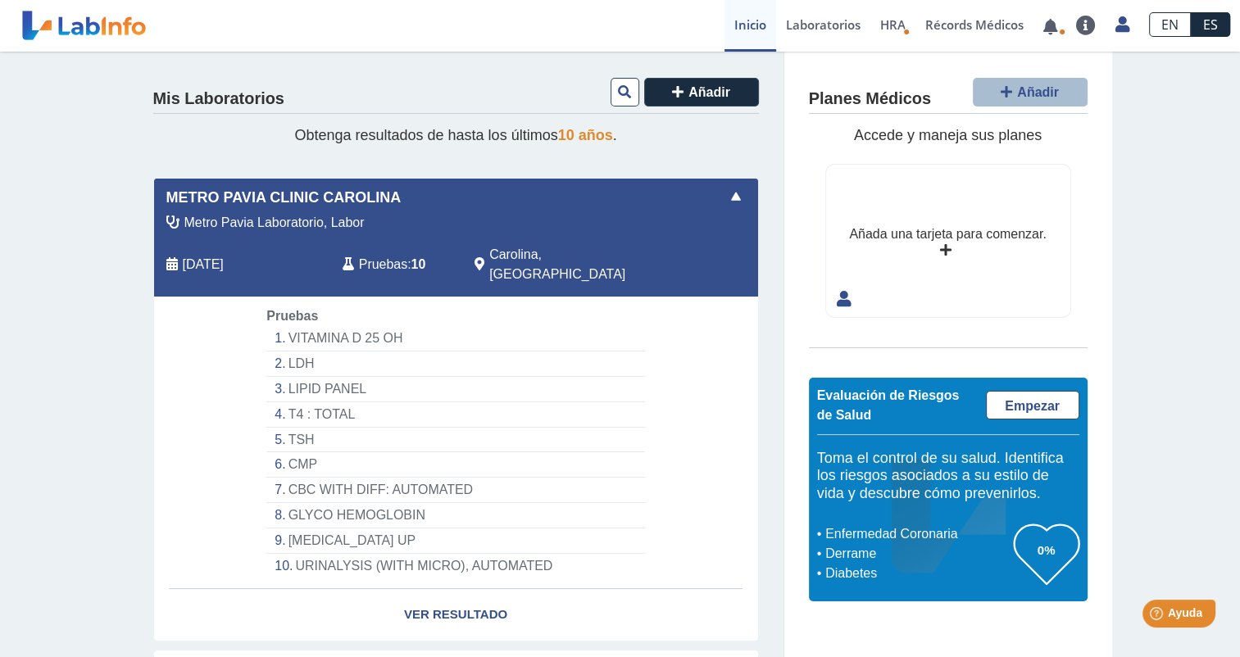
click at [392, 255] on span "Pruebas" at bounding box center [383, 265] width 48 height 20
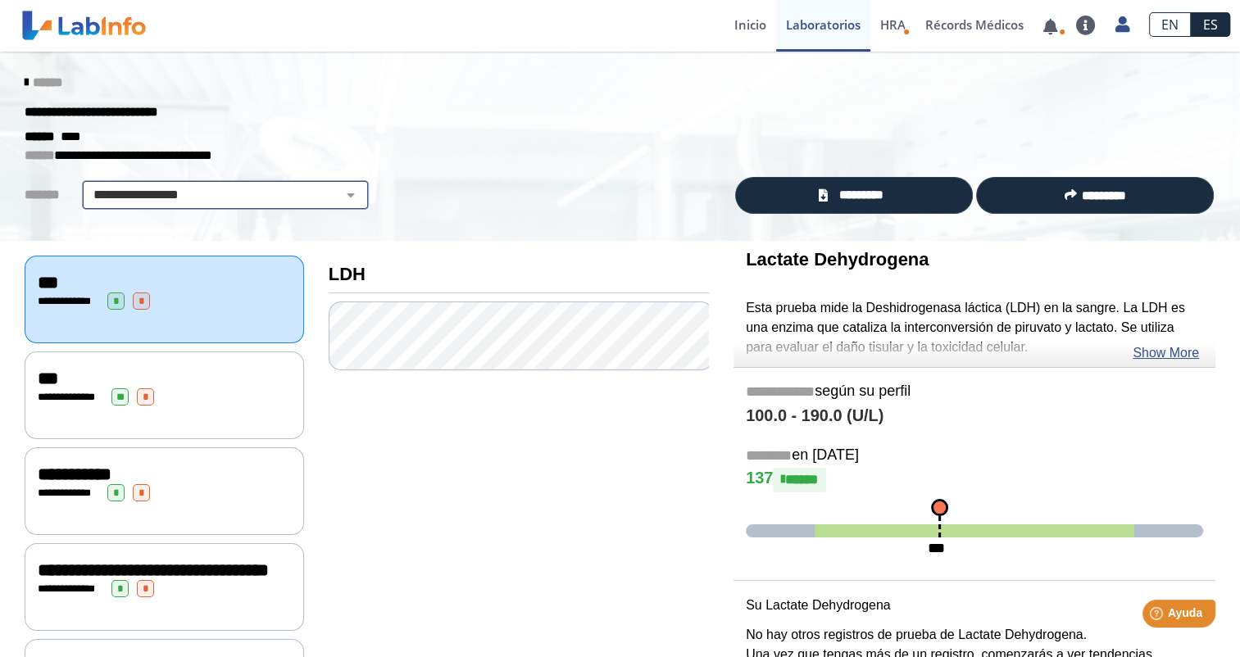
click at [342, 196] on select "**********" at bounding box center [225, 195] width 277 height 20
click at [417, 214] on div "**********" at bounding box center [620, 147] width 1240 height 190
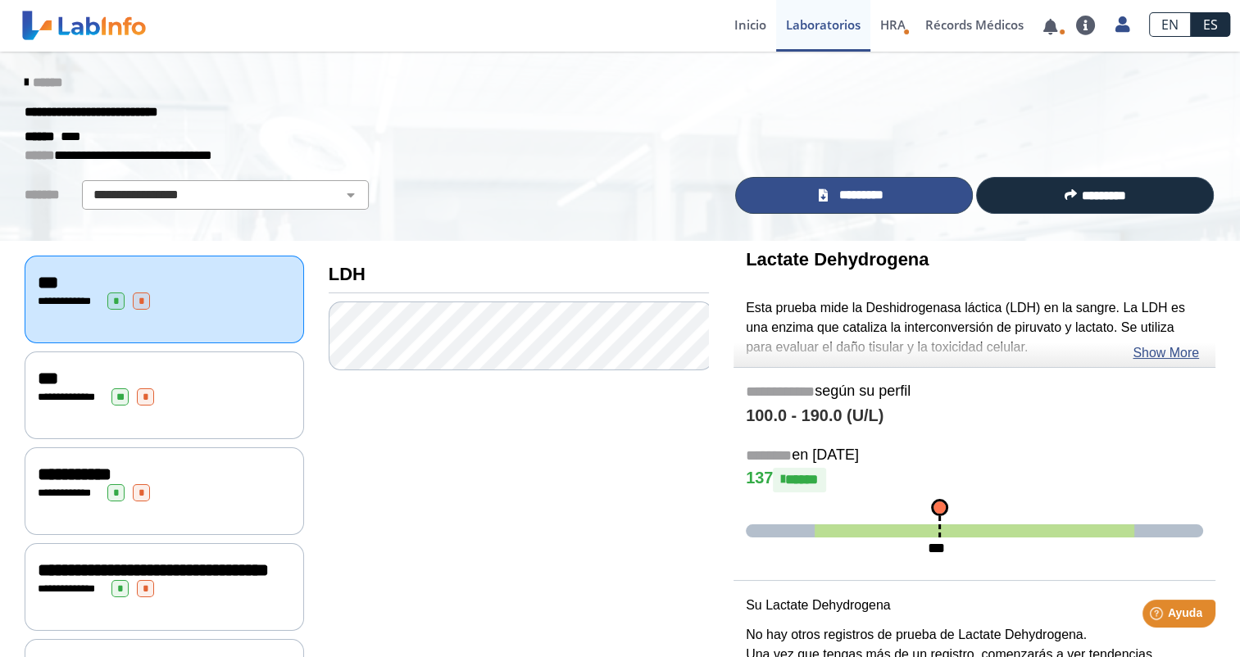
click at [823, 197] on link "*********" at bounding box center [854, 195] width 238 height 37
